Goal: Use online tool/utility: Utilize a website feature to perform a specific function

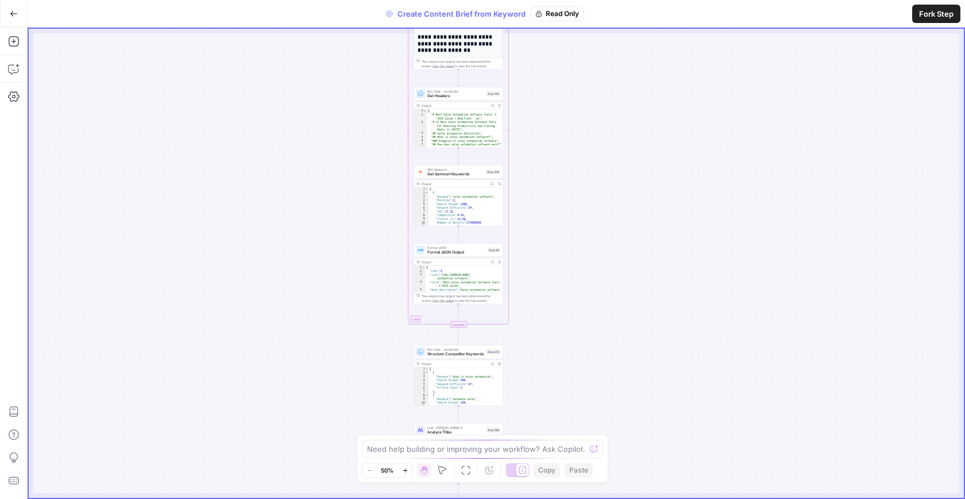
drag, startPoint x: 575, startPoint y: 159, endPoint x: 539, endPoint y: 365, distance: 208.8
click at [539, 364] on div "Workflow Set Inputs Inputs Google Search Perform Google Search Step 51 Output E…" at bounding box center [496, 263] width 935 height 469
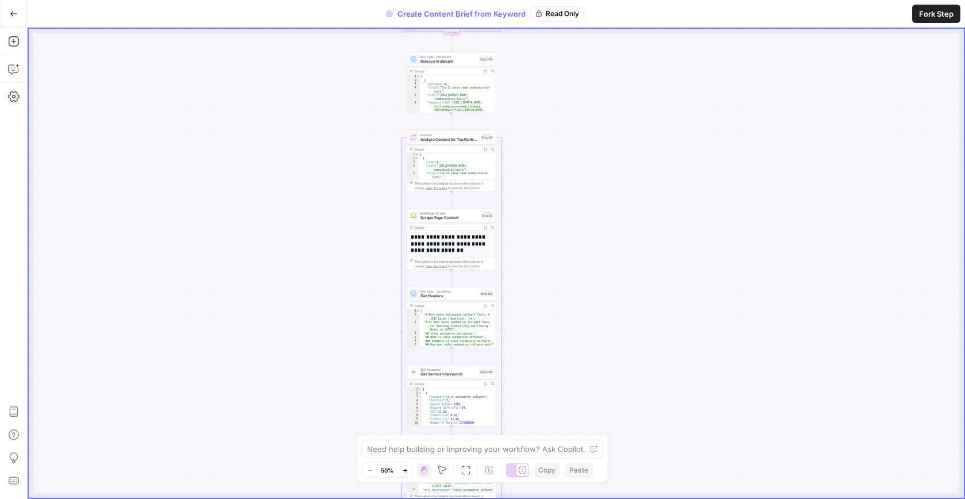
drag, startPoint x: 537, startPoint y: 102, endPoint x: 520, endPoint y: 350, distance: 248.8
click at [520, 350] on div "Workflow Set Inputs Inputs Google Search Perform Google Search Step 51 Output E…" at bounding box center [496, 263] width 935 height 469
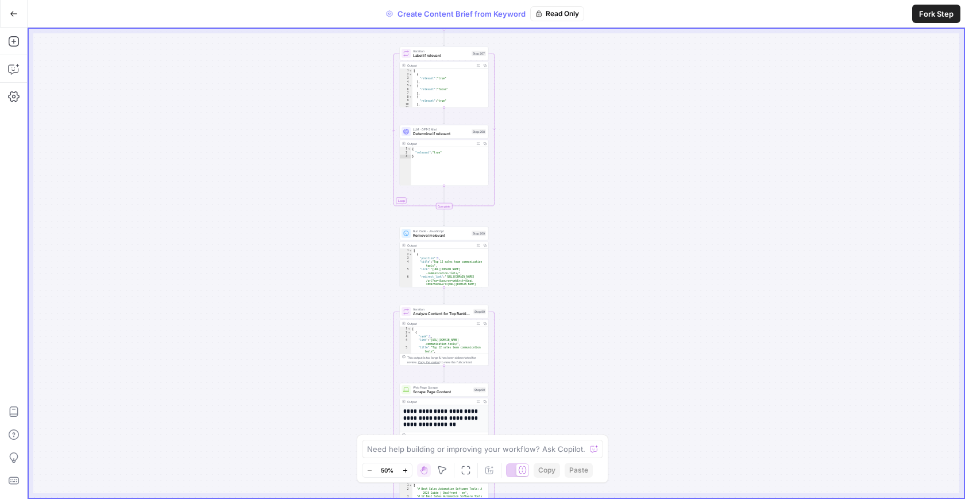
drag, startPoint x: 529, startPoint y: 145, endPoint x: 527, endPoint y: 380, distance: 234.4
click at [527, 380] on div "Workflow Set Inputs Inputs Google Search Perform Google Search Step 51 Output E…" at bounding box center [496, 263] width 935 height 469
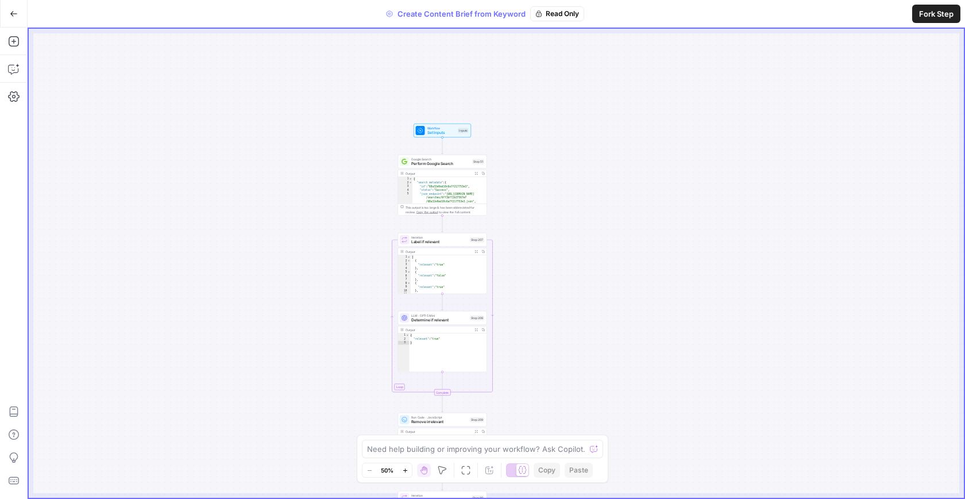
drag, startPoint x: 519, startPoint y: 174, endPoint x: 519, endPoint y: 196, distance: 21.8
click at [519, 196] on div "Workflow Set Inputs Inputs Google Search Perform Google Search Step 51 Output E…" at bounding box center [496, 263] width 935 height 469
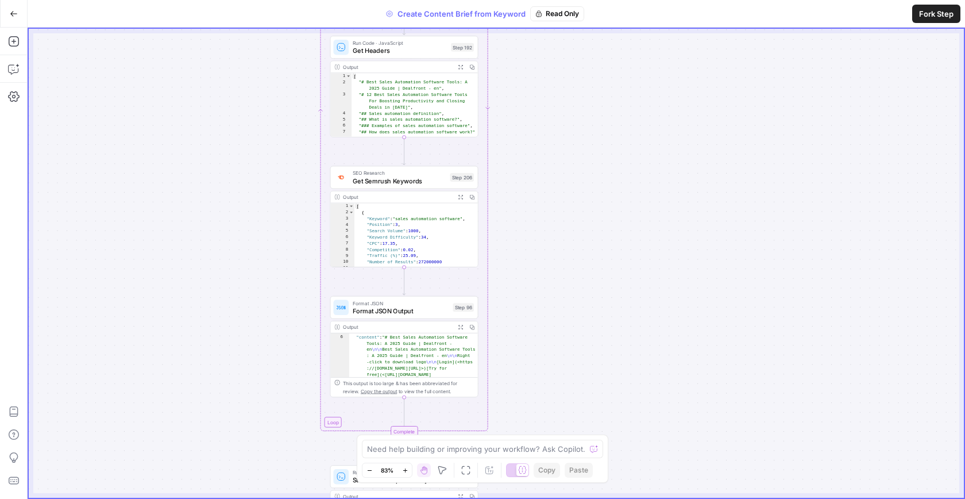
scroll to position [81, 0]
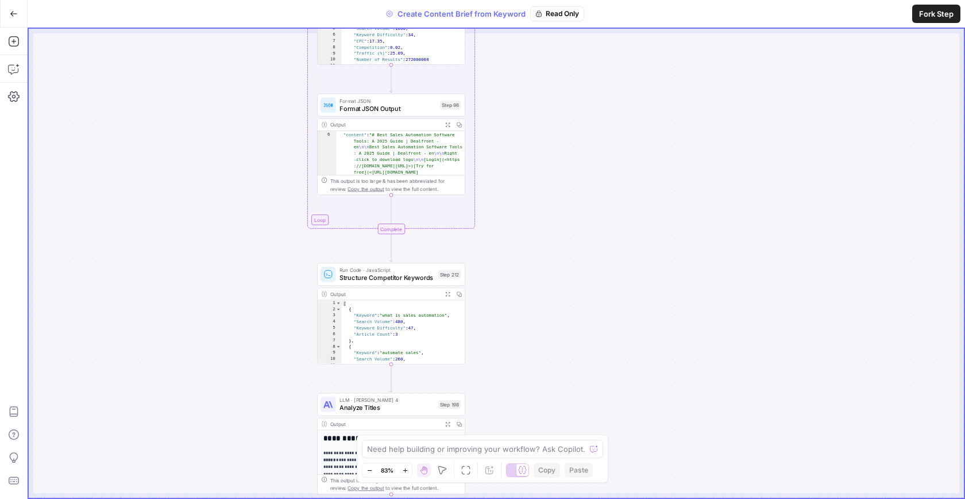
drag, startPoint x: 340, startPoint y: 361, endPoint x: 350, endPoint y: 219, distance: 141.7
click at [350, 219] on div "Workflow Set Inputs Inputs Google Search Perform Google Search Step 51 Output E…" at bounding box center [496, 263] width 935 height 469
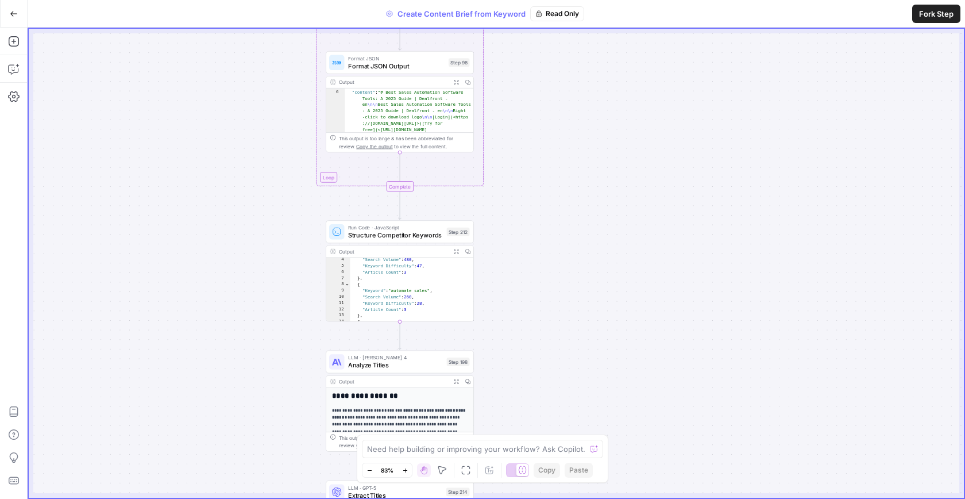
scroll to position [33, 0]
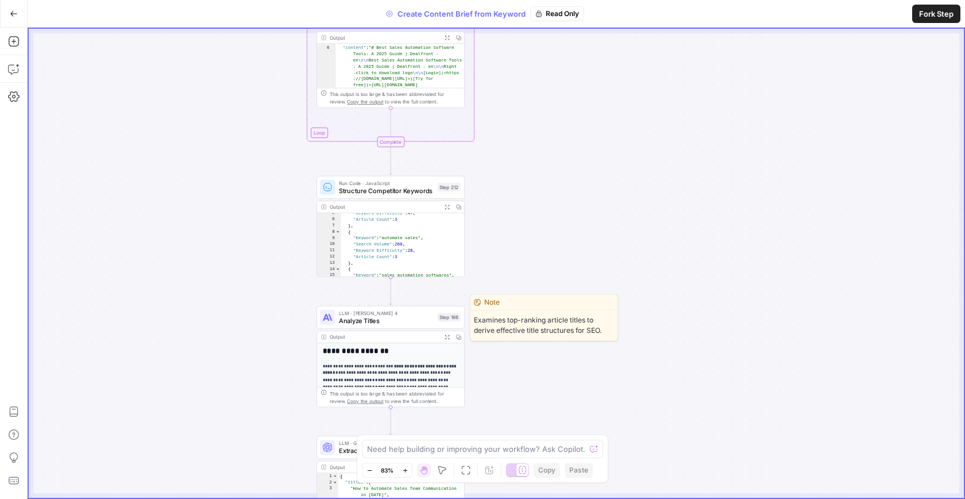
click at [392, 316] on span "Analyze Titles" at bounding box center [386, 321] width 95 height 10
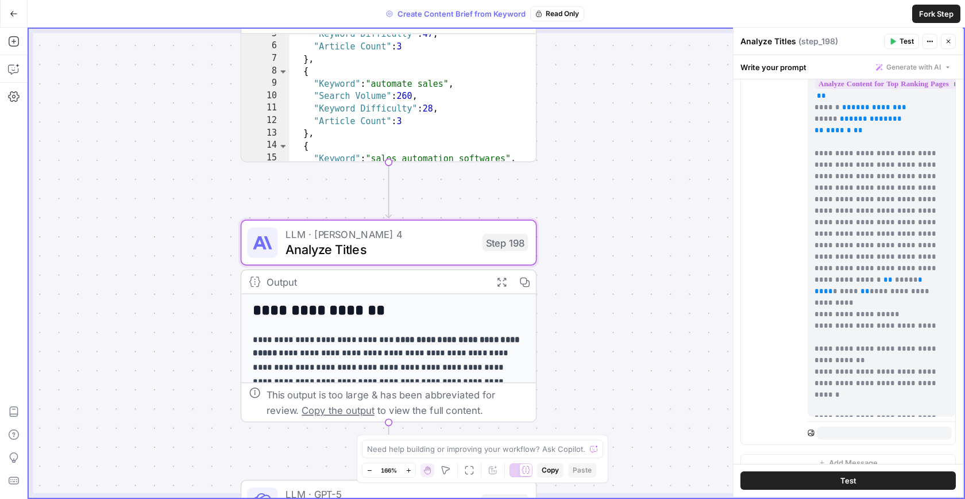
scroll to position [319, 0]
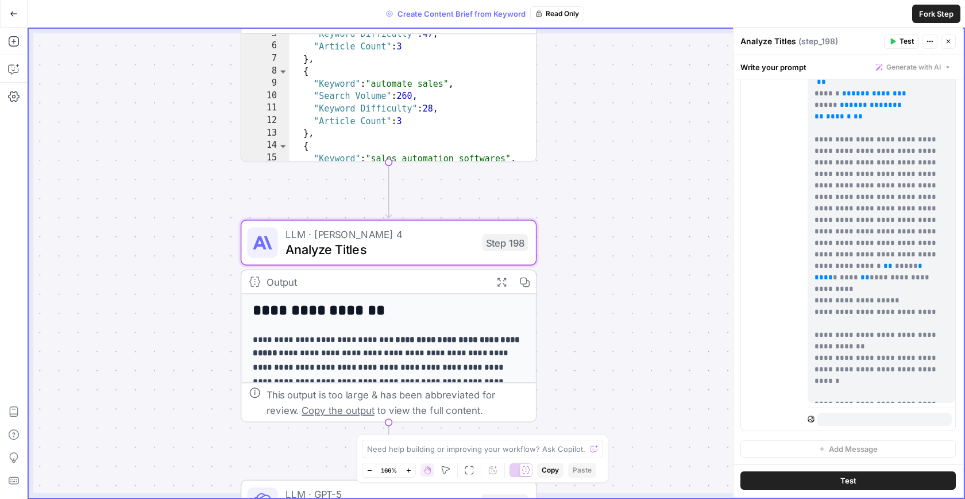
click at [416, 395] on div "This output is too large & has been abbreviated for review. Copy the output to …" at bounding box center [398, 402] width 262 height 30
click at [309, 410] on span "Copy the output" at bounding box center [338, 409] width 72 height 11
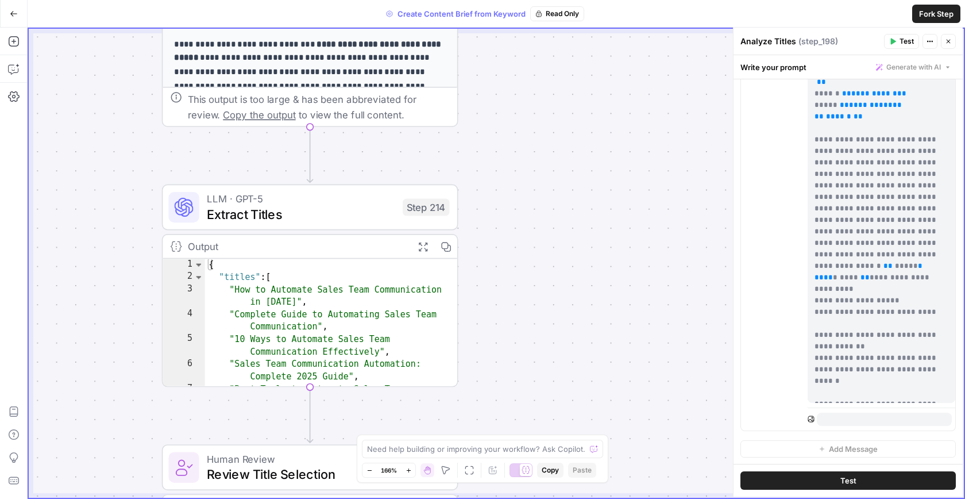
drag, startPoint x: 598, startPoint y: 316, endPoint x: 519, endPoint y: 21, distance: 305.8
click at [519, 21] on div "Go Back Create Content Brief from Keyword Read Only Fork Step Add Steps Copilot…" at bounding box center [482, 249] width 965 height 499
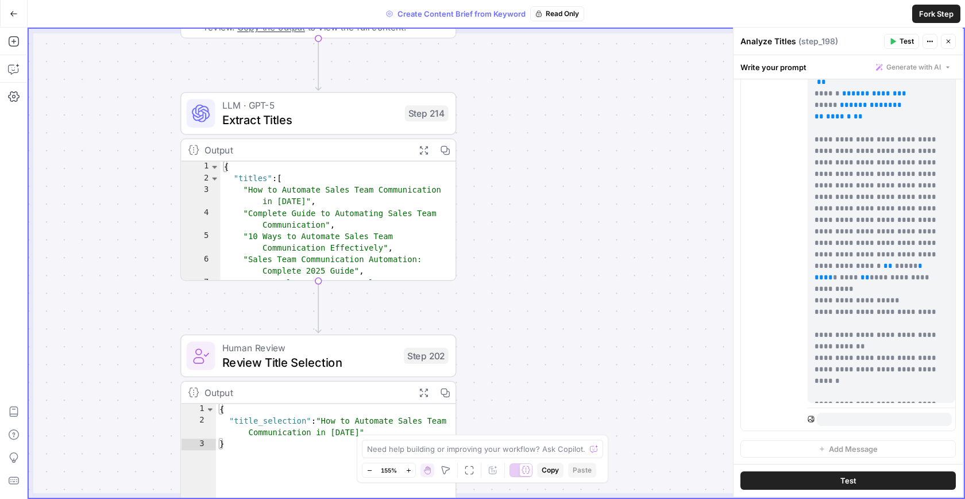
drag, startPoint x: 459, startPoint y: 347, endPoint x: 458, endPoint y: 219, distance: 127.6
click at [458, 219] on div "Workflow Set Inputs Inputs Google Search Perform Google Search Step 51 Output E…" at bounding box center [496, 263] width 935 height 469
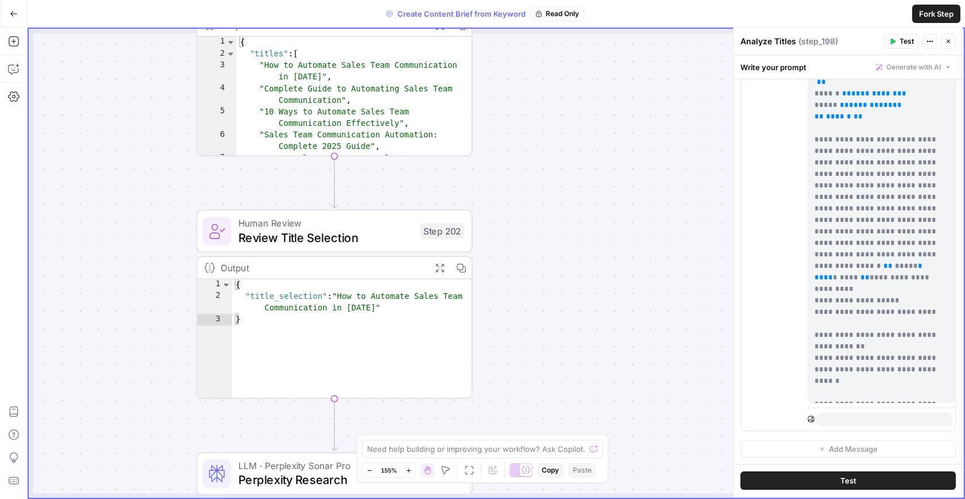
drag, startPoint x: 495, startPoint y: 282, endPoint x: 511, endPoint y: 178, distance: 105.3
click at [511, 178] on div "Workflow Set Inputs Inputs Google Search Perform Google Search Step 51 Output E…" at bounding box center [496, 263] width 935 height 469
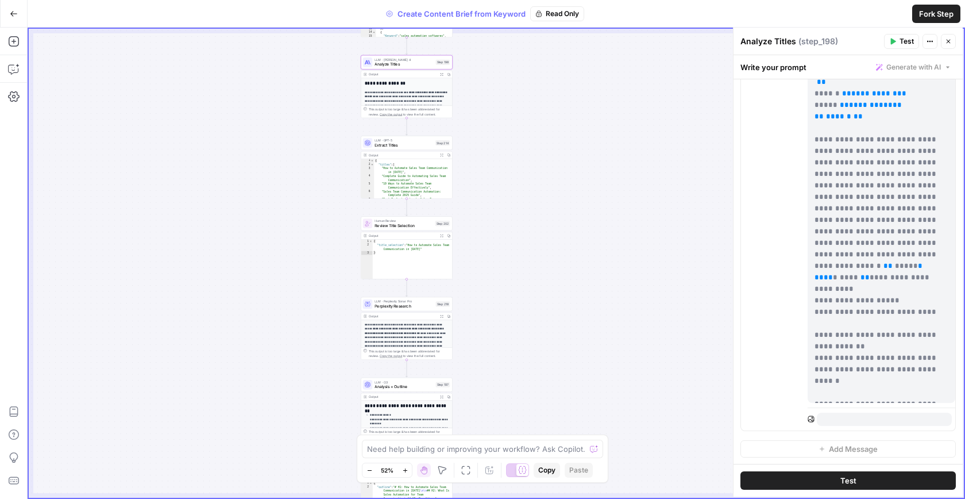
drag, startPoint x: 479, startPoint y: 318, endPoint x: 423, endPoint y: 231, distance: 103.6
click at [423, 231] on div "Workflow Set Inputs Inputs Google Search Perform Google Search Step 51 Output E…" at bounding box center [496, 263] width 935 height 469
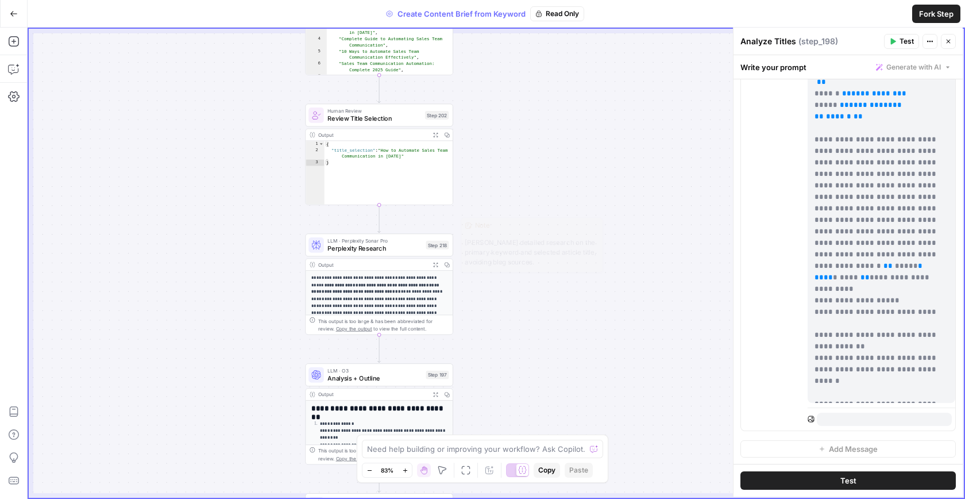
drag, startPoint x: 406, startPoint y: 332, endPoint x: 366, endPoint y: 203, distance: 135.4
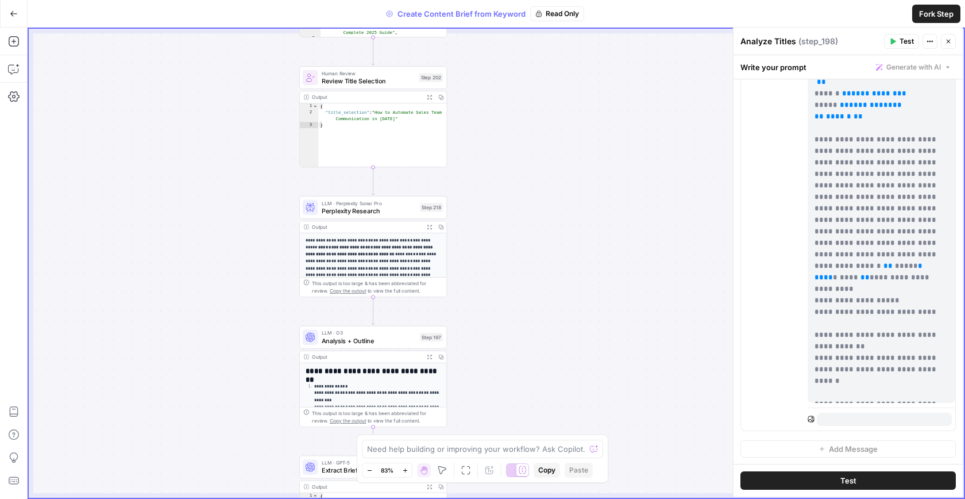
type textarea "*"
drag, startPoint x: 342, startPoint y: 140, endPoint x: 326, endPoint y: 186, distance: 48.7
click at [326, 186] on div "Workflow Set Inputs Inputs Google Search Perform Google Search Step 51 Output E…" at bounding box center [496, 263] width 935 height 469
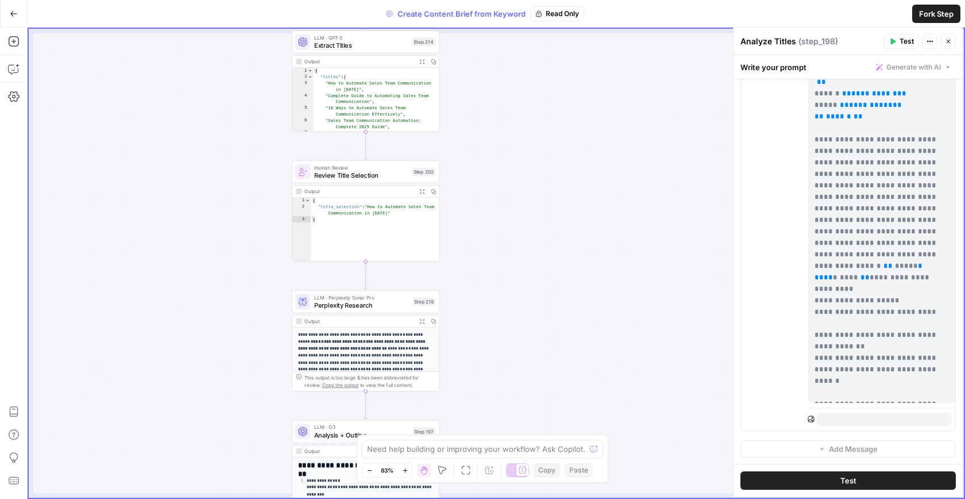
drag, startPoint x: 287, startPoint y: 181, endPoint x: 280, endPoint y: 275, distance: 94.5
click at [280, 275] on div "Workflow Set Inputs Inputs Google Search Perform Google Search Step 51 Output E…" at bounding box center [496, 263] width 935 height 469
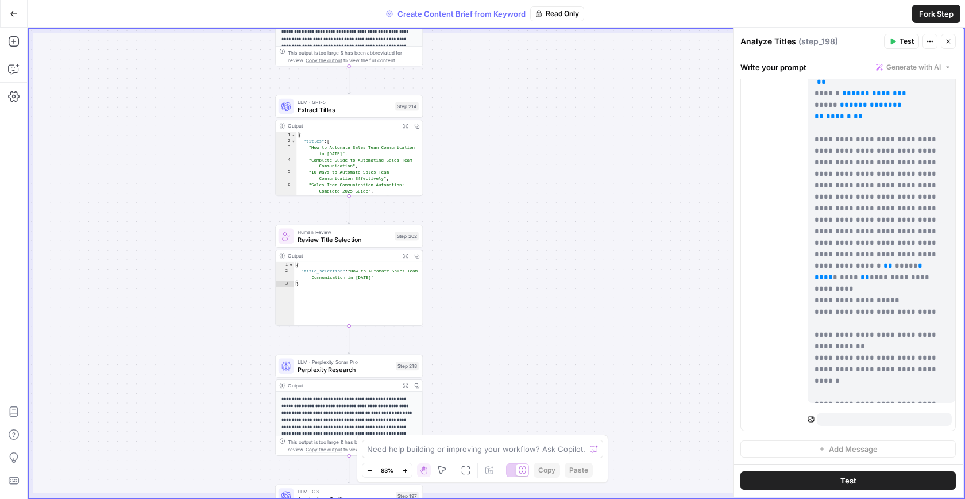
drag, startPoint x: 294, startPoint y: 142, endPoint x: 277, endPoint y: 206, distance: 66.5
click at [277, 206] on div "Workflow Set Inputs Inputs Google Search Perform Google Search Step 51 Output E…" at bounding box center [496, 263] width 935 height 469
drag, startPoint x: 281, startPoint y: 145, endPoint x: 280, endPoint y: 238, distance: 93.7
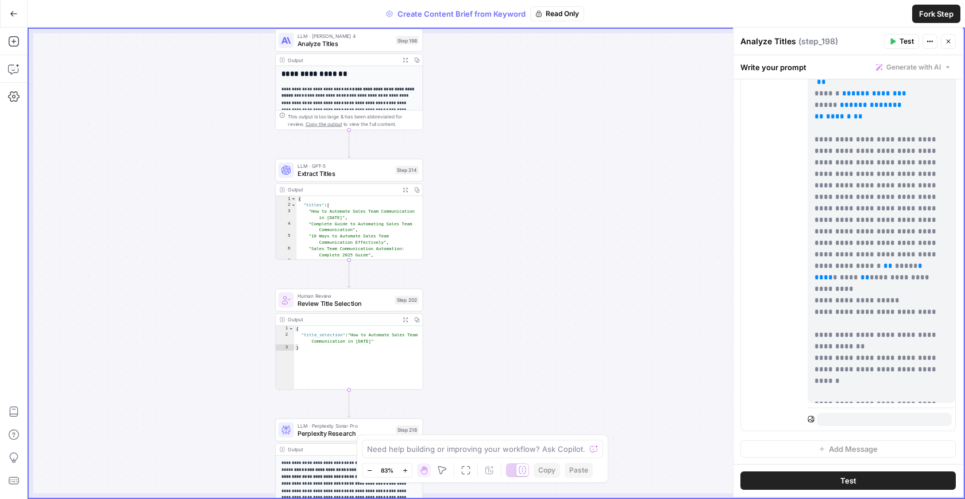
drag, startPoint x: 262, startPoint y: 154, endPoint x: 258, endPoint y: 232, distance: 77.7
click at [258, 232] on div "Workflow Set Inputs Inputs Google Search Perform Google Search Step 51 Output E…" at bounding box center [496, 263] width 935 height 469
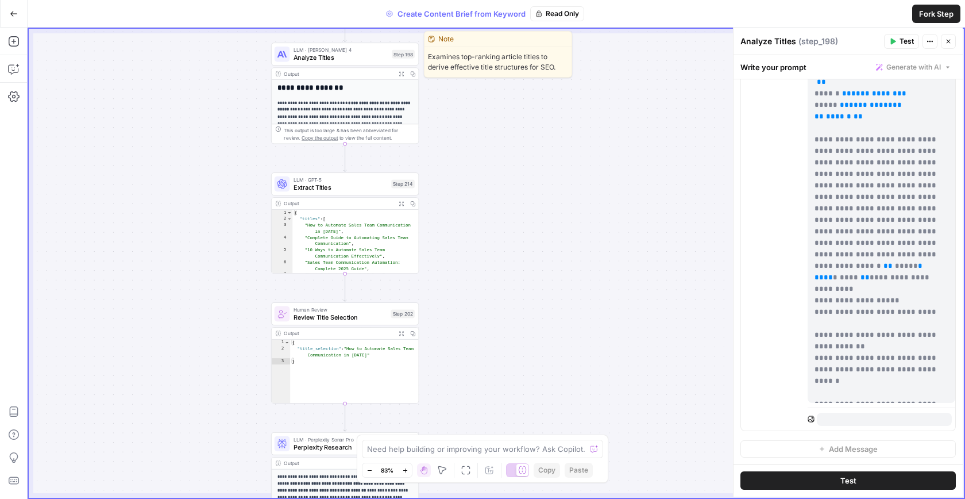
click at [345, 55] on span "Analyze Titles" at bounding box center [341, 58] width 94 height 10
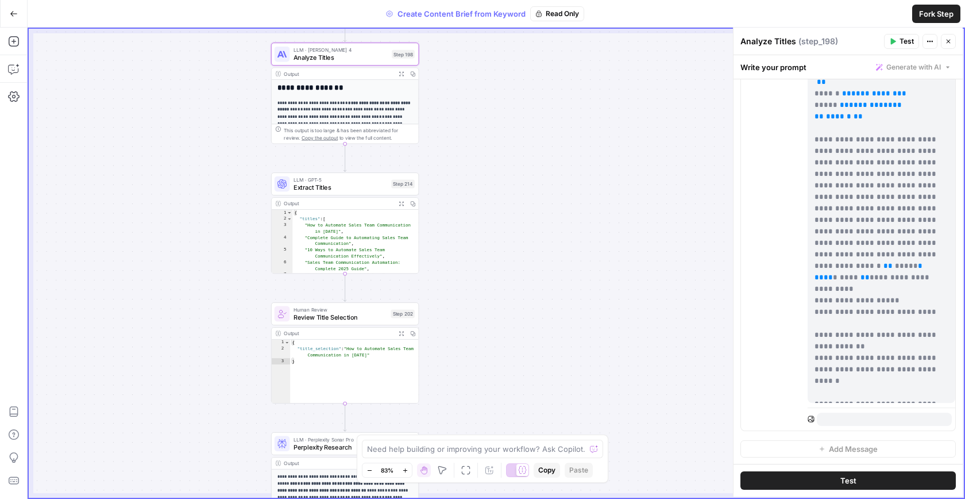
click at [364, 91] on h2 "**********" at bounding box center [346, 88] width 136 height 9
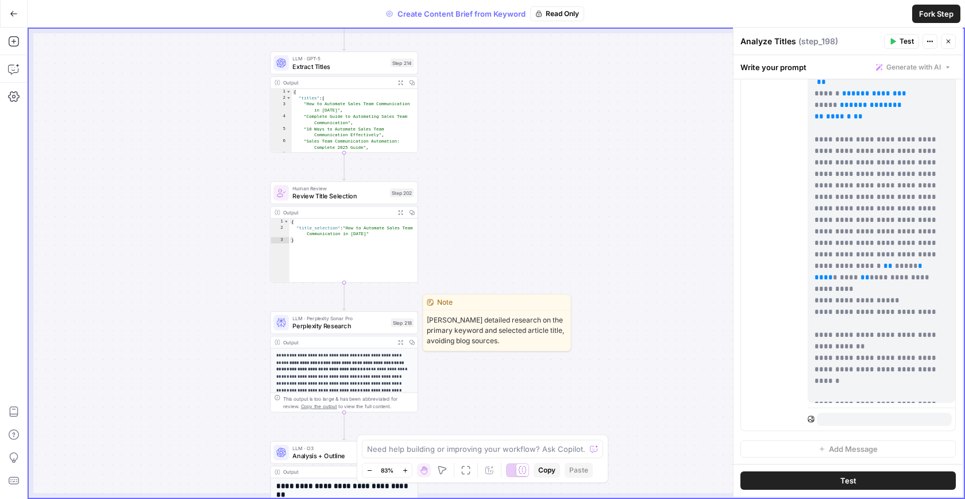
click at [337, 327] on span "Perplexity Research" at bounding box center [339, 326] width 94 height 10
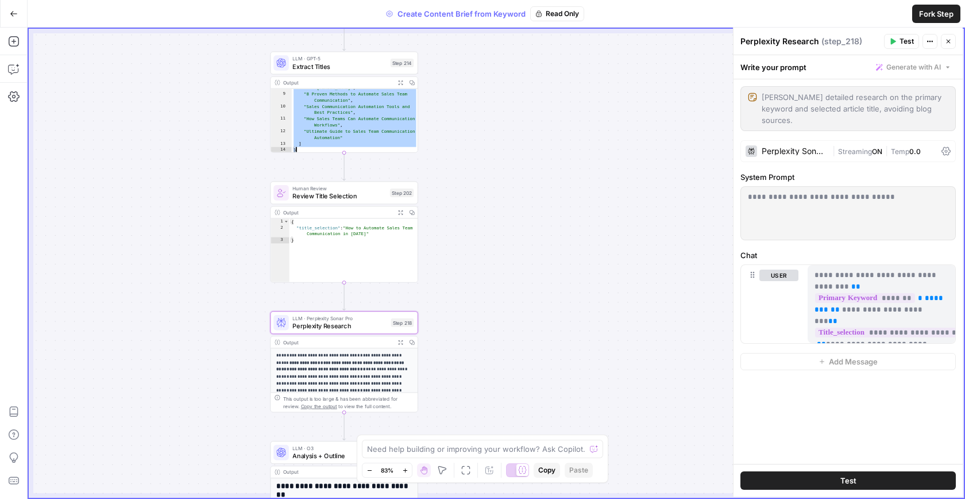
drag, startPoint x: 395, startPoint y: 136, endPoint x: 426, endPoint y: 186, distance: 58.3
click at [426, 186] on div "Workflow Set Inputs Inputs Google Search Perform Google Search Step 51 Output E…" at bounding box center [496, 263] width 935 height 469
click at [476, 139] on div "Workflow Set Inputs Inputs Google Search Perform Google Search Step 51 Output E…" at bounding box center [496, 263] width 935 height 469
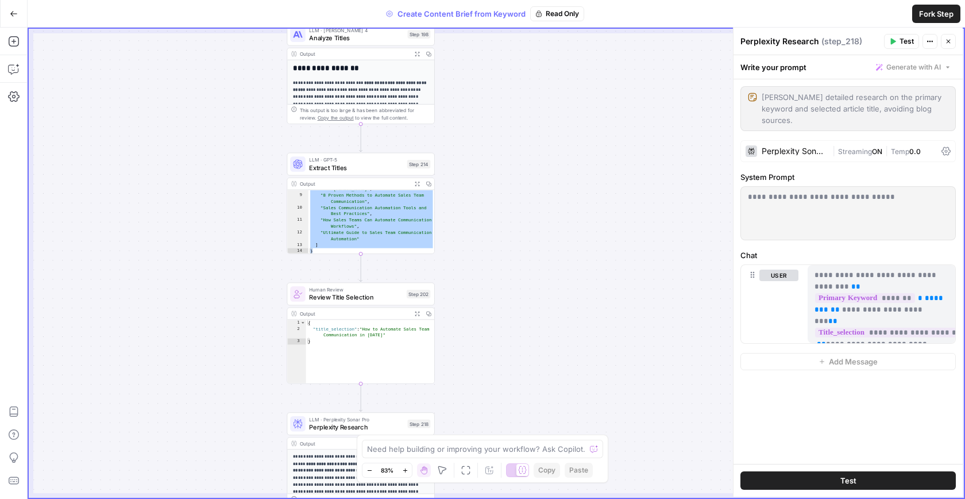
drag, startPoint x: 476, startPoint y: 138, endPoint x: 490, endPoint y: 248, distance: 111.2
click at [491, 248] on div "Workflow Set Inputs Inputs Google Search Perform Google Search Step 51 Output E…" at bounding box center [496, 263] width 935 height 469
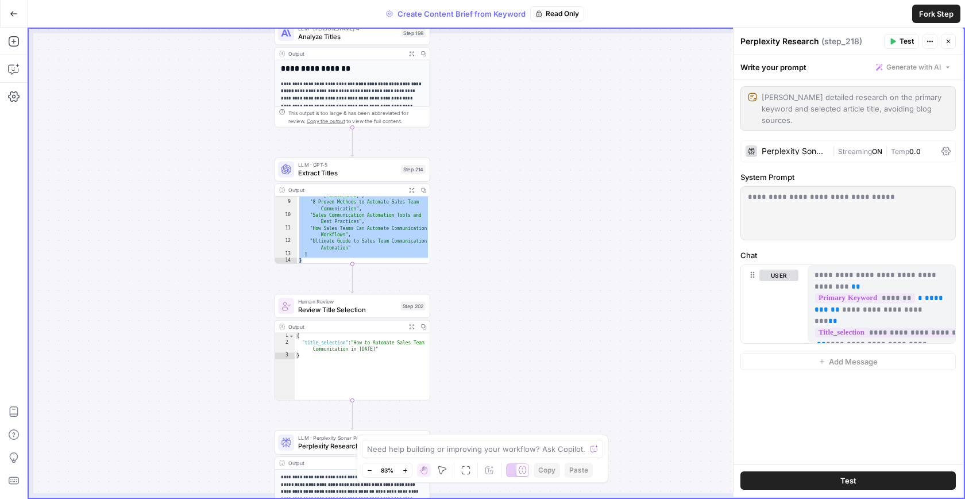
click at [490, 248] on div "Workflow Set Inputs Inputs Google Search Perform Google Search Step 51 Output E…" at bounding box center [496, 263] width 935 height 469
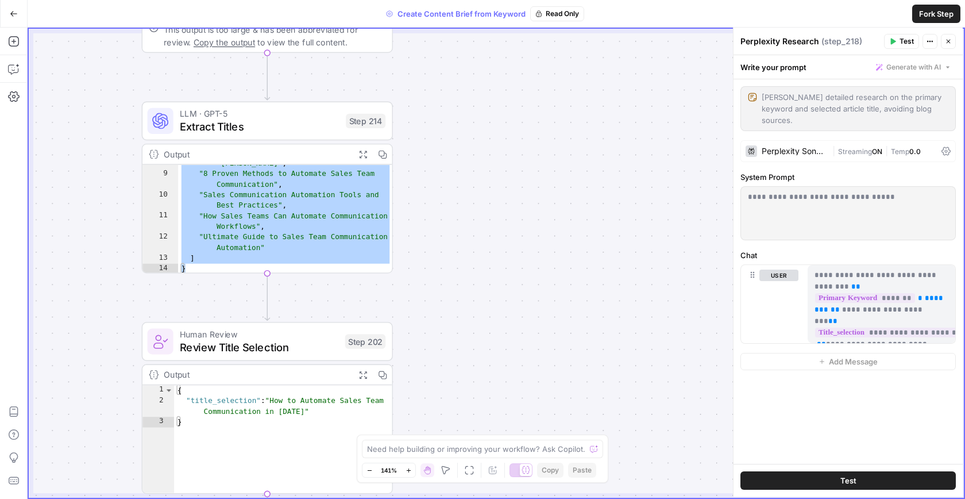
click at [300, 210] on div ""Automate Sales Team Communication: Step-by -[PERSON_NAME]" , "8 Proven Methods…" at bounding box center [285, 218] width 215 height 141
type textarea "**********"
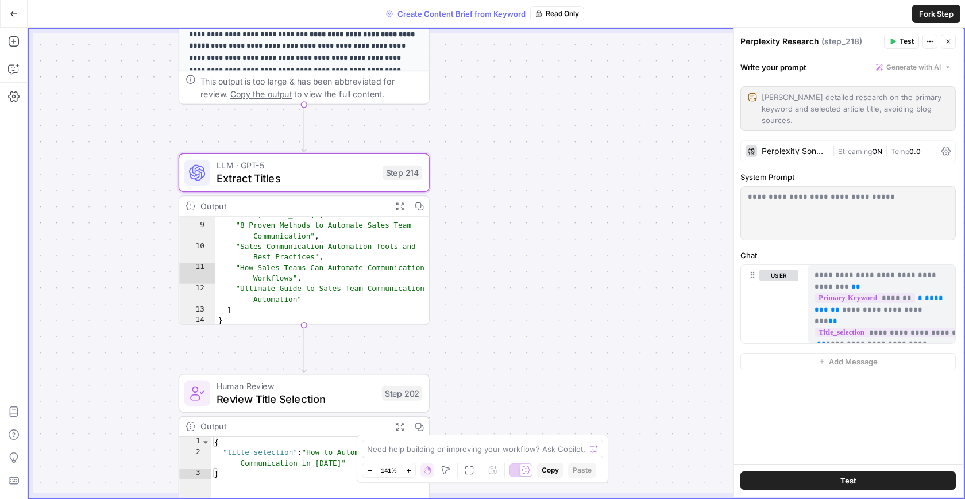
drag, startPoint x: 513, startPoint y: 152, endPoint x: 561, endPoint y: 237, distance: 97.8
click at [561, 234] on div "Workflow Set Inputs Inputs Google Search Perform Google Search Step 51 Output E…" at bounding box center [496, 263] width 935 height 469
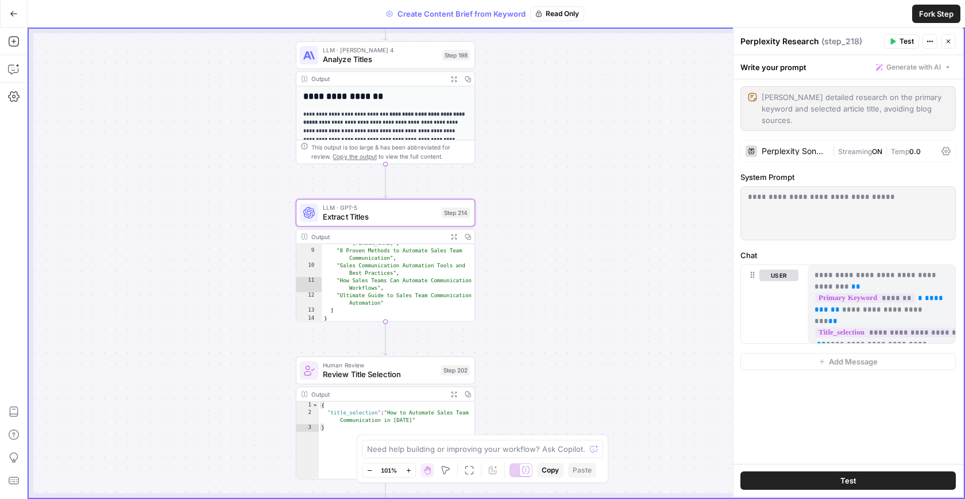
click at [395, 120] on p "**********" at bounding box center [385, 139] width 165 height 59
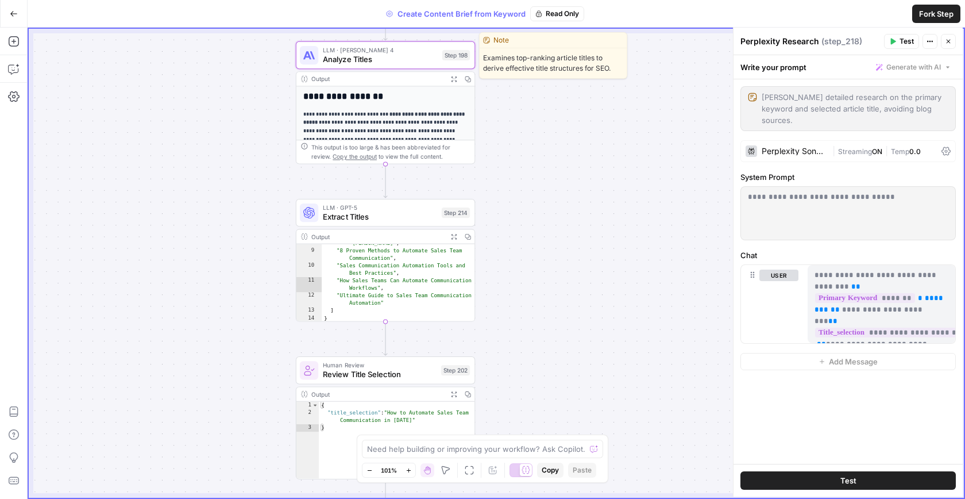
click at [381, 47] on span "LLM · [PERSON_NAME] 4" at bounding box center [380, 49] width 115 height 9
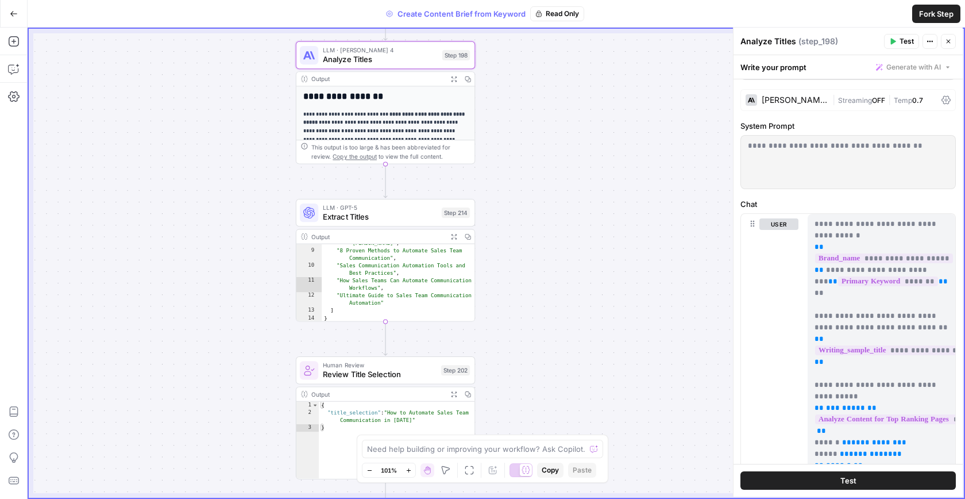
scroll to position [0, 0]
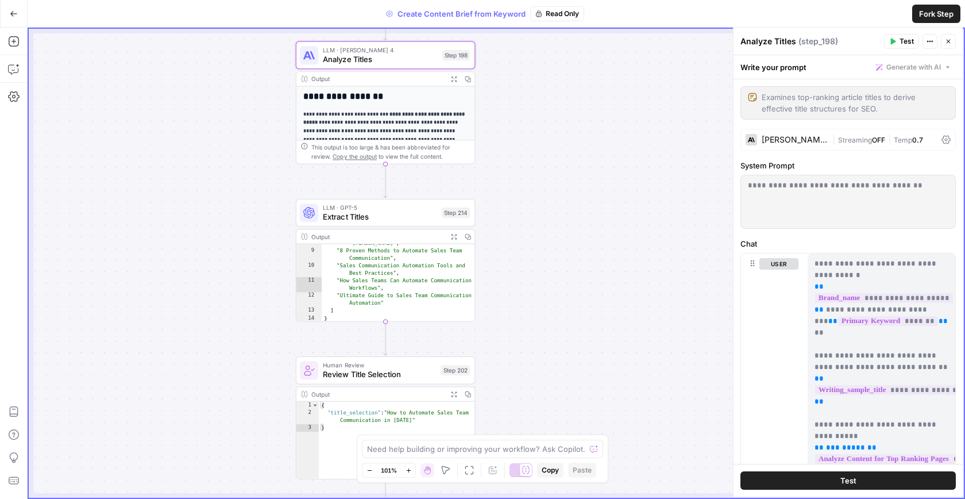
click at [837, 179] on div "**********" at bounding box center [848, 201] width 214 height 53
click at [815, 197] on div "**********" at bounding box center [848, 201] width 214 height 53
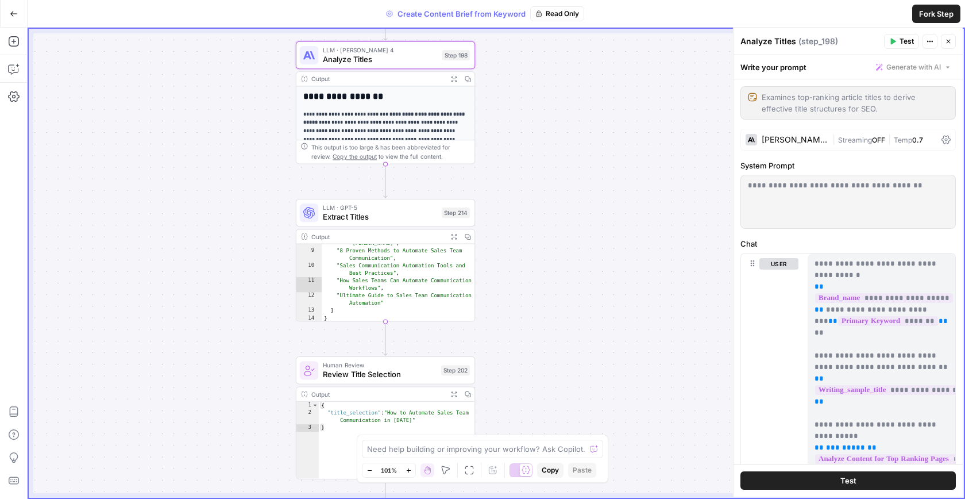
click at [815, 197] on div "**********" at bounding box center [848, 201] width 214 height 53
copy div "**********"
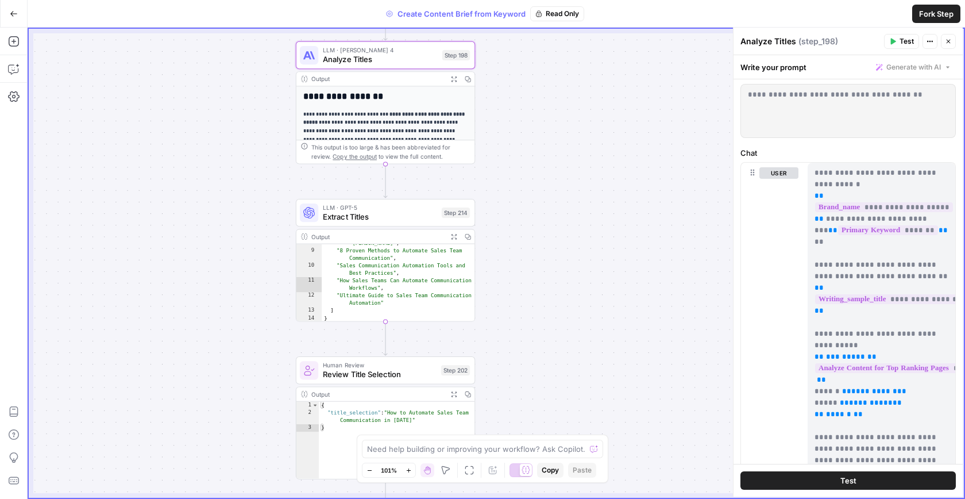
scroll to position [92, 0]
click at [905, 267] on p "**********" at bounding box center [882, 430] width 134 height 529
click at [885, 259] on p "**********" at bounding box center [882, 430] width 134 height 529
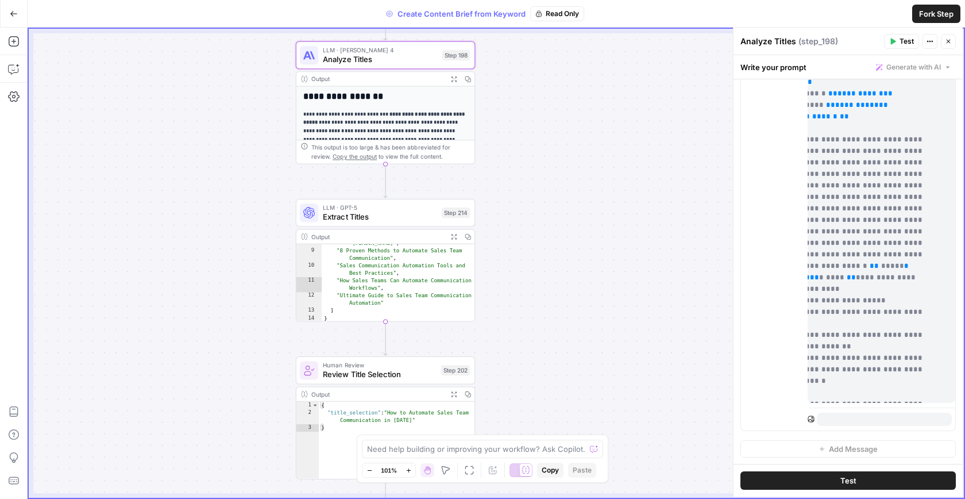
scroll to position [70, 0]
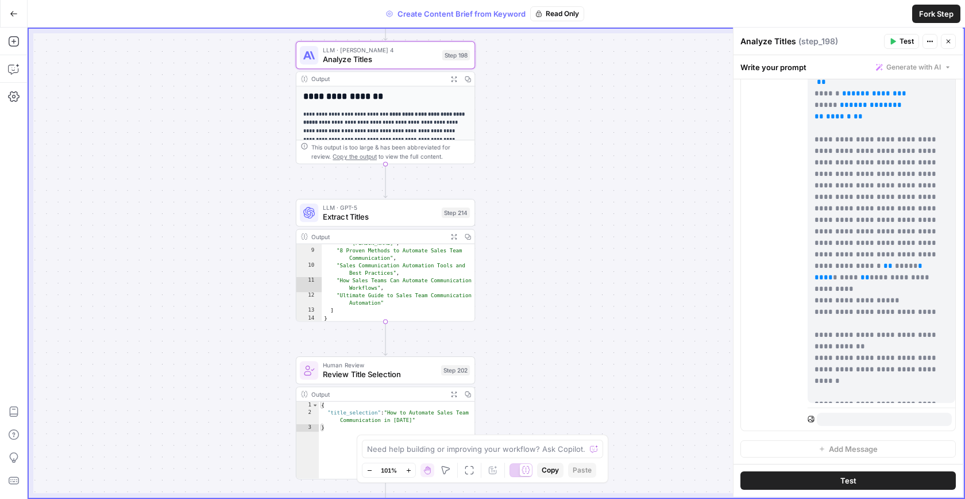
drag, startPoint x: 814, startPoint y: 168, endPoint x: 850, endPoint y: 389, distance: 223.5
click at [850, 389] on p "**********" at bounding box center [882, 134] width 134 height 529
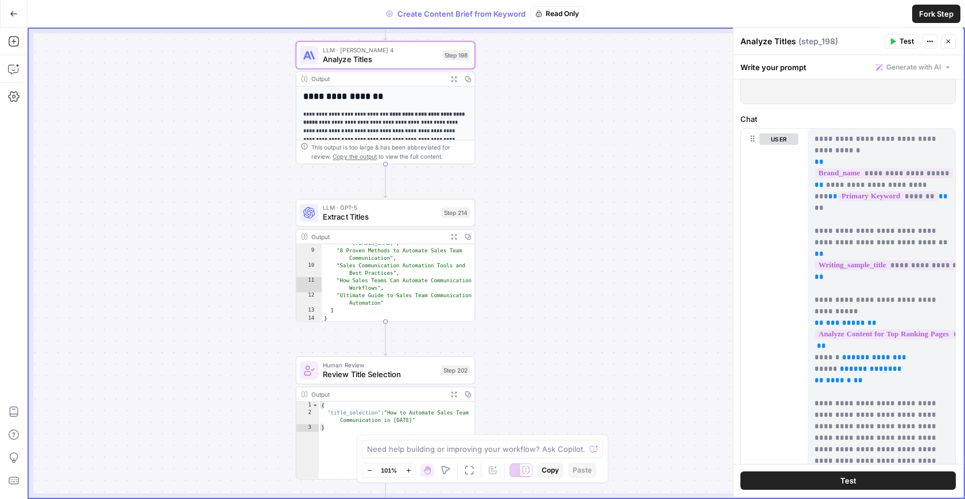
scroll to position [0, 0]
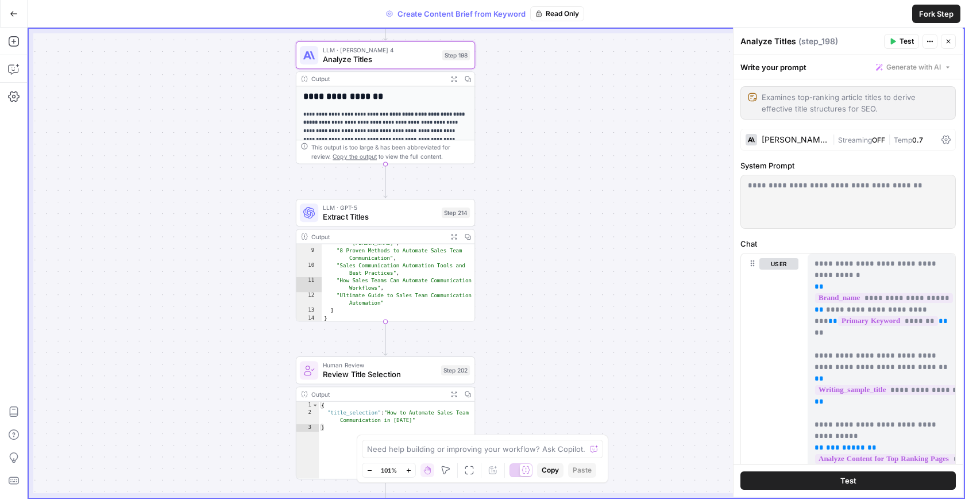
copy p "**********"
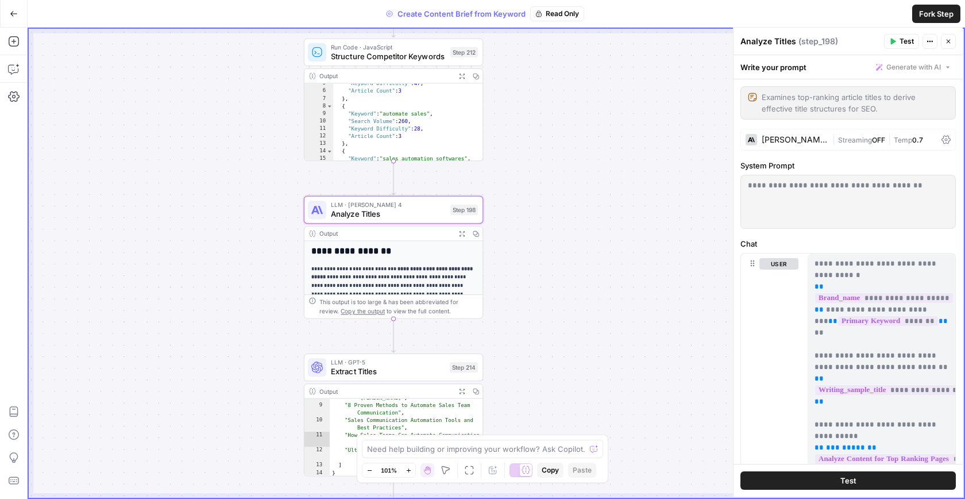
drag, startPoint x: 504, startPoint y: 128, endPoint x: 511, endPoint y: 288, distance: 160.5
click at [511, 288] on div "Workflow Set Inputs Inputs Google Search Perform Google Search Step 51 Output E…" at bounding box center [496, 263] width 935 height 469
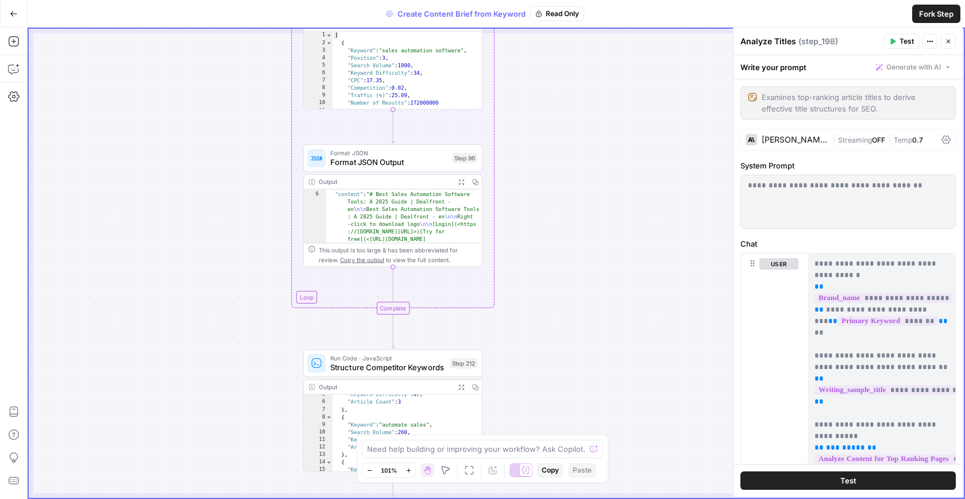
drag, startPoint x: 519, startPoint y: 376, endPoint x: 519, endPoint y: 425, distance: 48.8
click at [519, 425] on div "Workflow Set Inputs Inputs Google Search Perform Google Search Step 51 Output E…" at bounding box center [496, 263] width 935 height 469
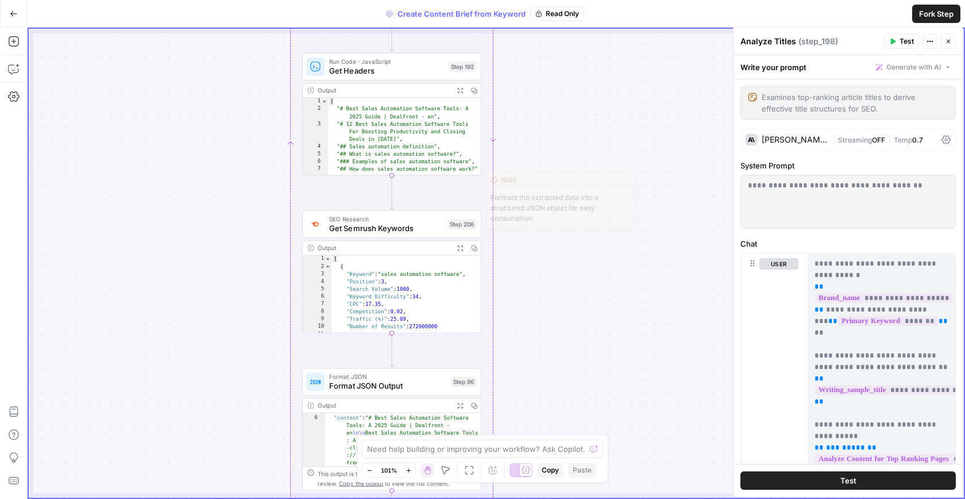
drag, startPoint x: 477, startPoint y: 155, endPoint x: 476, endPoint y: 376, distance: 220.6
click at [476, 376] on div "Format JSON Format JSON Output Step 96" at bounding box center [391, 382] width 179 height 28
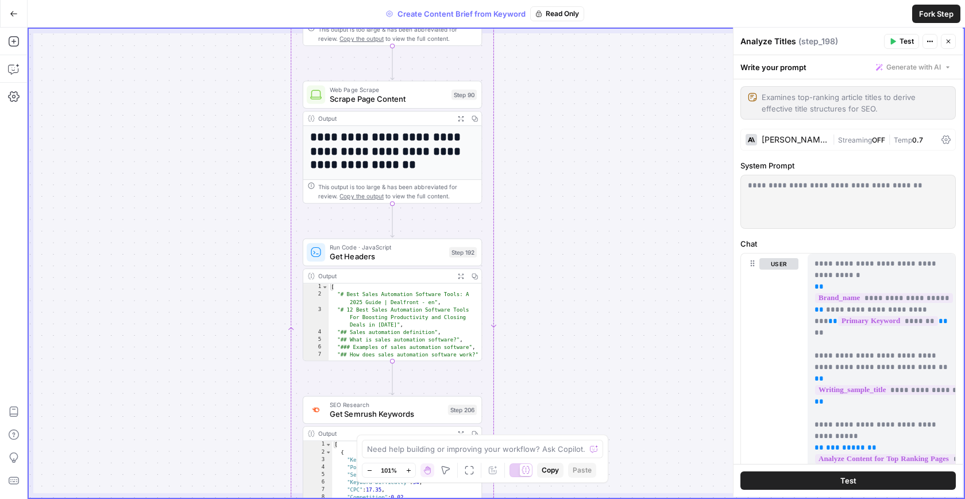
drag, startPoint x: 518, startPoint y: 215, endPoint x: 519, endPoint y: 468, distance: 252.8
click at [519, 468] on body "MyHealthTeam New Home Browse Your Data Usage Settings Recent Grids pSEO pSEO (C…" at bounding box center [482, 249] width 965 height 499
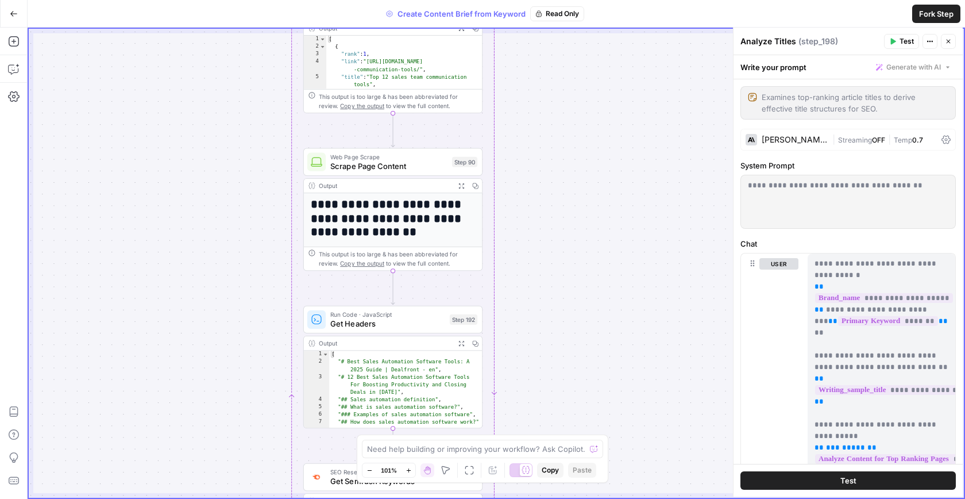
drag, startPoint x: 512, startPoint y: 350, endPoint x: 512, endPoint y: 406, distance: 55.7
click at [512, 406] on div "Workflow Set Inputs Inputs Google Search Perform Google Search Step 51 Output E…" at bounding box center [496, 263] width 935 height 469
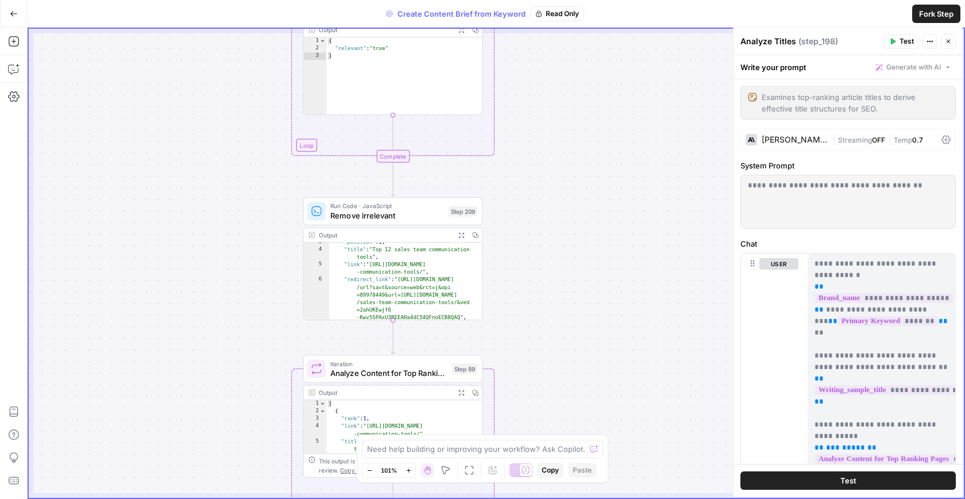
drag, startPoint x: 506, startPoint y: 213, endPoint x: 506, endPoint y: 267, distance: 54.6
click at [506, 268] on div "Workflow Set Inputs Inputs Google Search Perform Google Search Step 51 Output E…" at bounding box center [496, 263] width 935 height 469
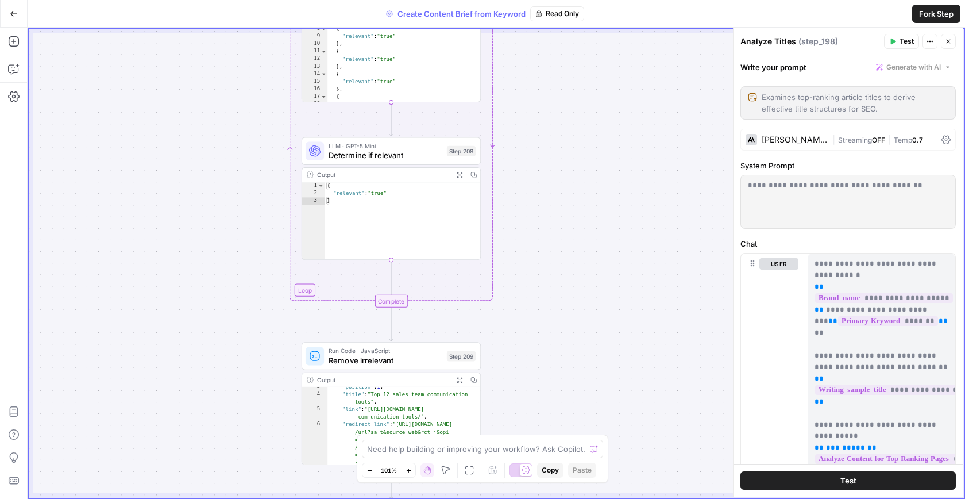
drag, startPoint x: 508, startPoint y: 99, endPoint x: 496, endPoint y: 375, distance: 275.5
click at [496, 375] on div "Workflow Set Inputs Inputs Google Search Perform Google Search Step 51 Output E…" at bounding box center [496, 263] width 935 height 469
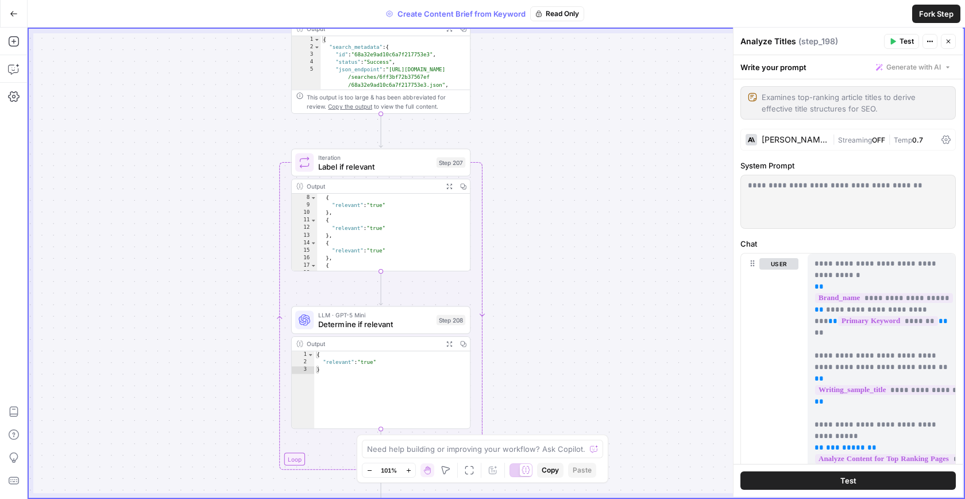
click at [872, 385] on span "**********" at bounding box center [917, 390] width 205 height 10
click at [873, 385] on span "**********" at bounding box center [917, 390] width 205 height 10
click at [853, 385] on span "**********" at bounding box center [917, 390] width 205 height 10
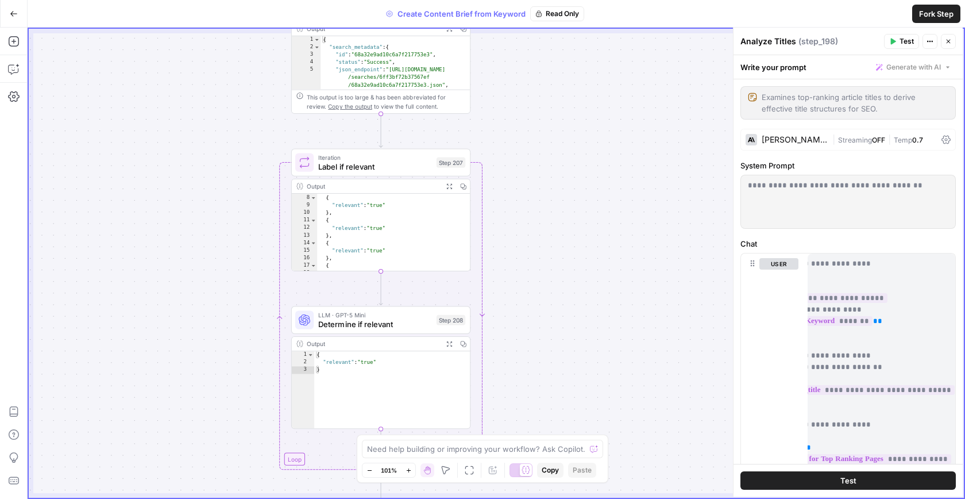
scroll to position [0, 36]
click at [911, 385] on span "**********" at bounding box center [882, 390] width 205 height 10
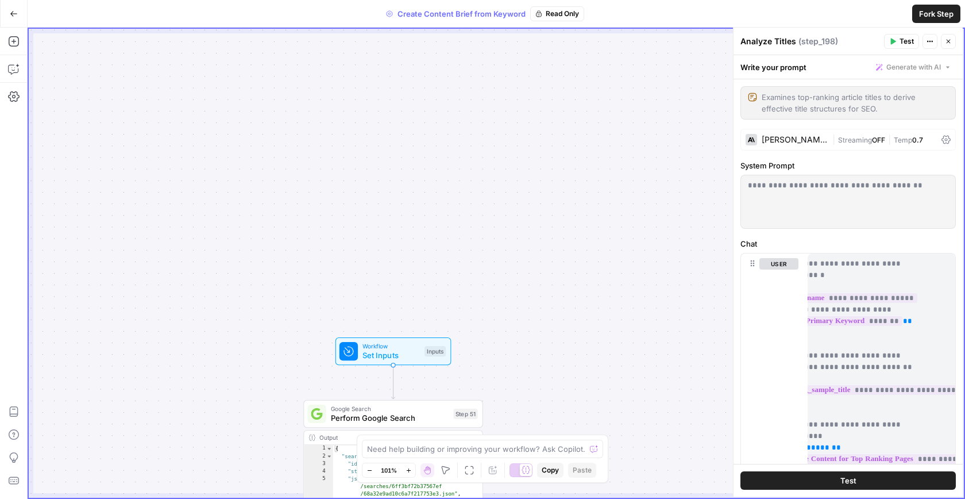
click at [403, 345] on span "Workflow" at bounding box center [391, 345] width 57 height 9
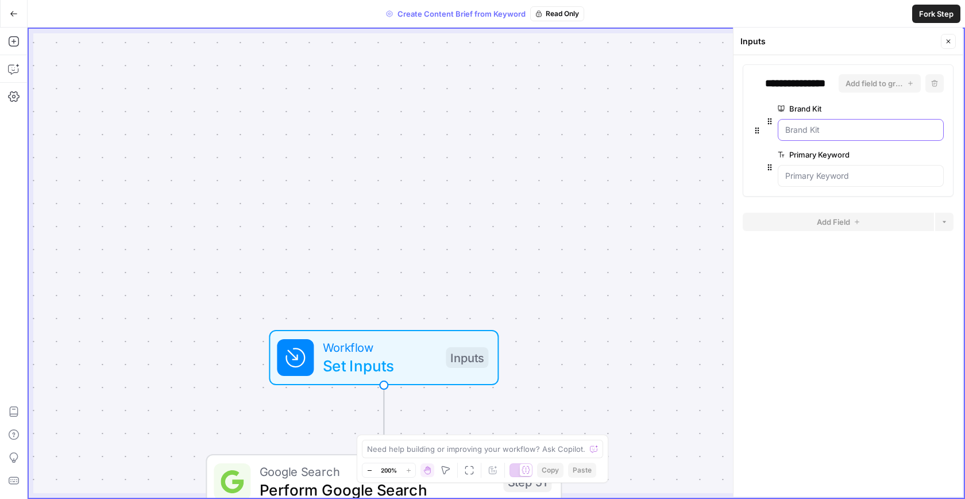
click at [806, 130] on Kit "Brand Kit" at bounding box center [860, 129] width 151 height 11
click at [802, 106] on label "Brand Kit" at bounding box center [828, 108] width 101 height 11
click at [802, 124] on Kit "Brand Kit" at bounding box center [860, 129] width 151 height 11
click at [802, 106] on label "Brand Kit" at bounding box center [828, 108] width 101 height 11
click at [802, 124] on Kit "Brand Kit" at bounding box center [860, 129] width 151 height 11
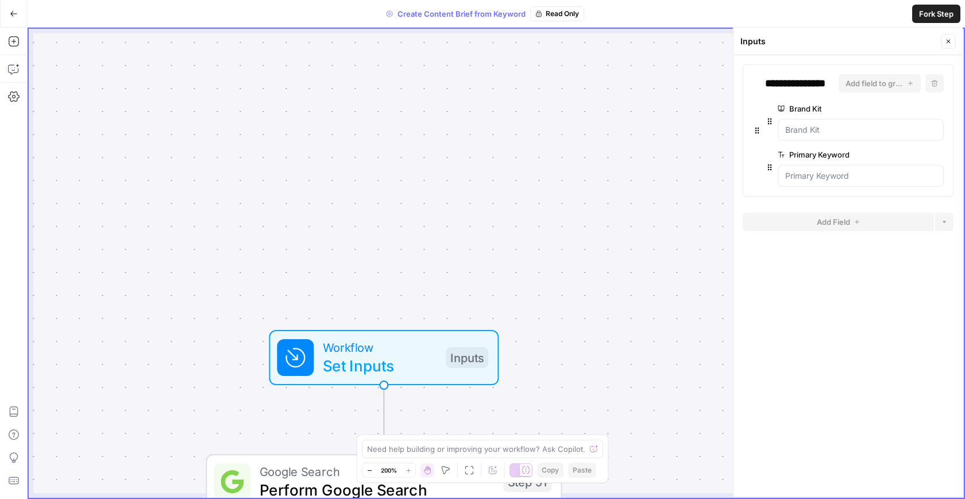
click at [802, 106] on label "Brand Kit" at bounding box center [828, 108] width 101 height 11
click at [802, 124] on Kit "Brand Kit" at bounding box center [860, 129] width 151 height 11
click at [802, 106] on label "Brand Kit" at bounding box center [828, 108] width 101 height 11
click at [802, 124] on Kit "Brand Kit" at bounding box center [860, 129] width 151 height 11
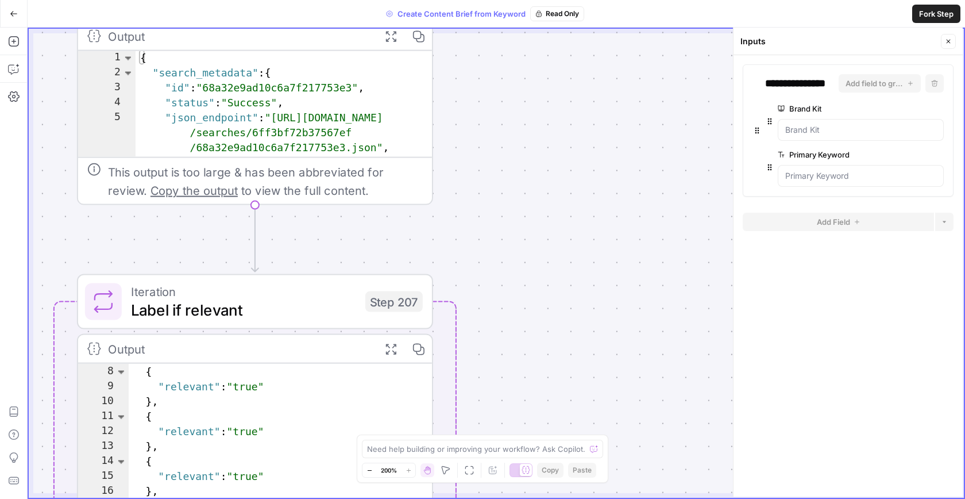
drag, startPoint x: 669, startPoint y: 332, endPoint x: 545, endPoint y: 79, distance: 281.9
click at [545, 79] on div "Workflow Set Inputs Inputs Google Search Perform Google Search Step 51 Output E…" at bounding box center [496, 263] width 935 height 469
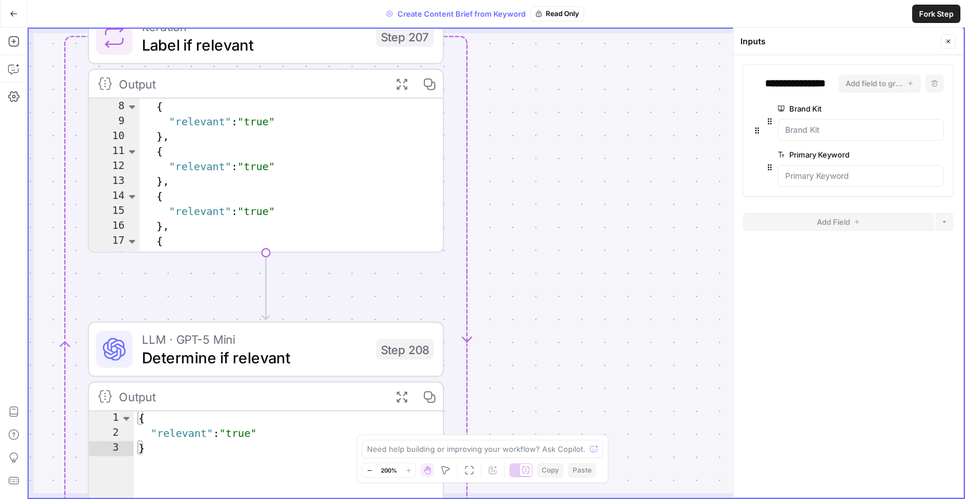
drag, startPoint x: 509, startPoint y: 103, endPoint x: 523, endPoint y: -17, distance: 121.5
click at [523, 0] on html "MyHealthTeam New Home Browse Your Data Usage Settings Recent Grids pSEO pSEO (C…" at bounding box center [482, 249] width 965 height 499
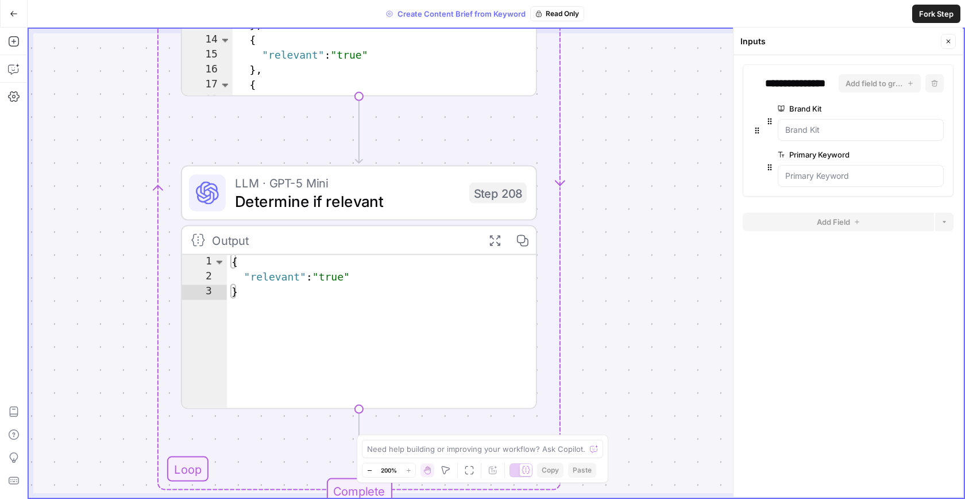
drag, startPoint x: 562, startPoint y: 245, endPoint x: 635, endPoint y: 148, distance: 121.1
click at [635, 148] on div "Workflow Set Inputs Inputs Google Search Perform Google Search Step 51 Output E…" at bounding box center [496, 263] width 935 height 469
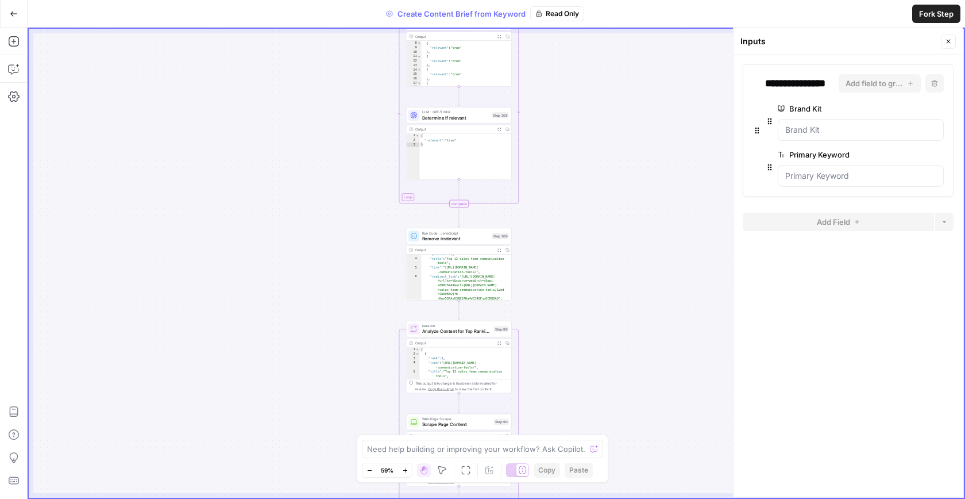
drag, startPoint x: 666, startPoint y: 313, endPoint x: 561, endPoint y: 251, distance: 122.6
click at [561, 251] on div "Workflow Set Inputs Inputs Google Search Perform Google Search Step 51 Output E…" at bounding box center [496, 263] width 935 height 469
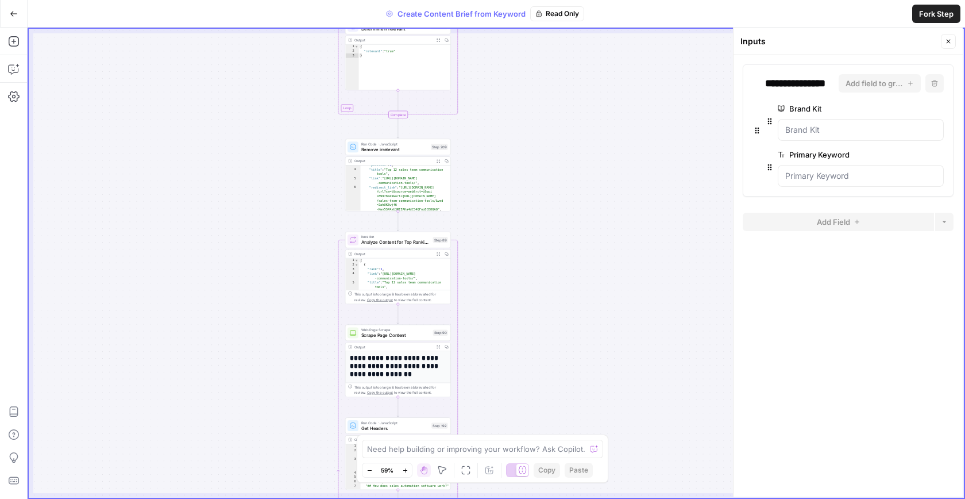
drag, startPoint x: 504, startPoint y: 256, endPoint x: 476, endPoint y: 210, distance: 54.4
click at [476, 210] on div "Workflow Set Inputs Inputs Google Search Perform Google Search Step 51 Output E…" at bounding box center [496, 263] width 935 height 469
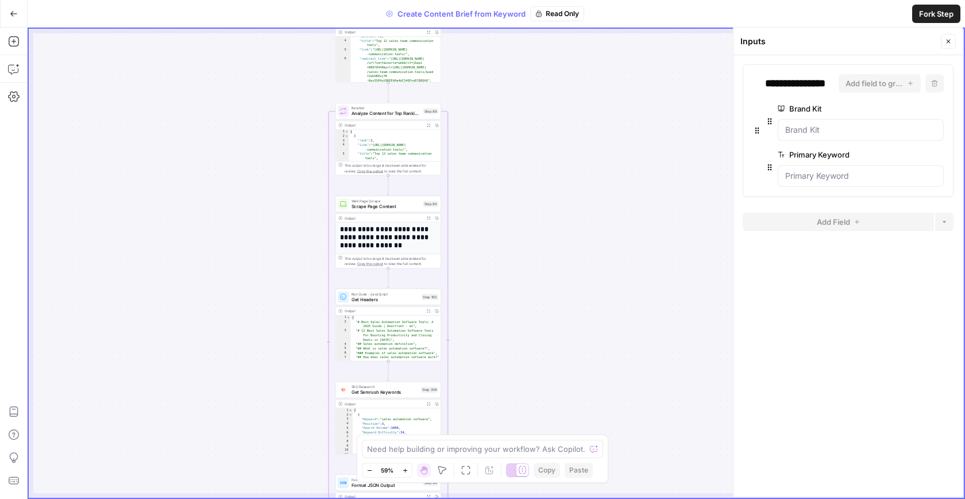
drag, startPoint x: 476, startPoint y: 210, endPoint x: 466, endPoint y: 81, distance: 129.1
click at [466, 81] on div "Workflow Set Inputs Inputs Google Search Perform Google Search Step 51 Output E…" at bounding box center [496, 263] width 935 height 469
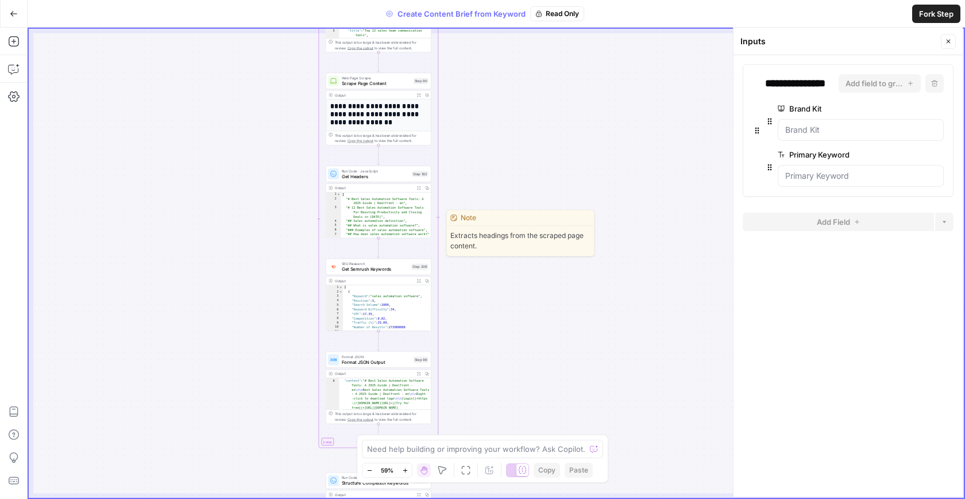
drag, startPoint x: 436, startPoint y: 301, endPoint x: 411, endPoint y: 118, distance: 184.3
click at [411, 168] on div "Run Code · JavaScript Get Headers Step 192" at bounding box center [378, 173] width 101 height 11
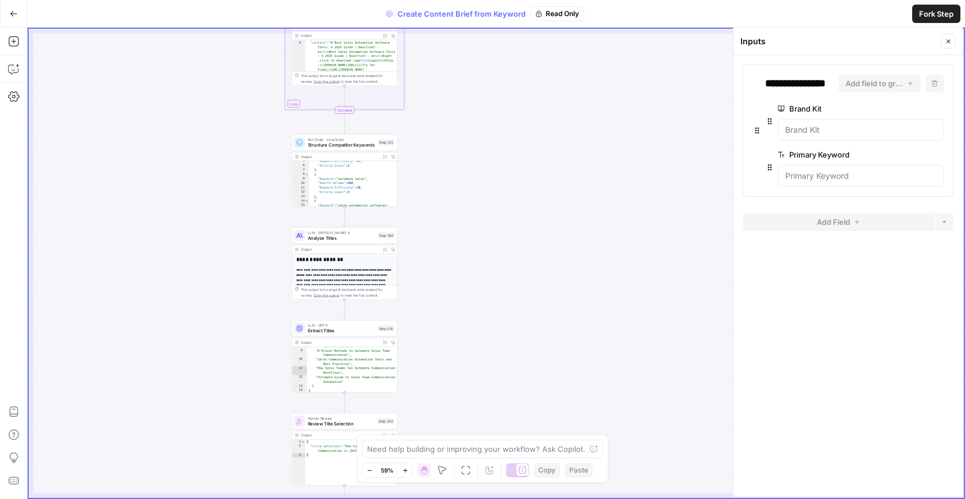
drag, startPoint x: 403, startPoint y: 156, endPoint x: 391, endPoint y: 4, distance: 152.7
click at [391, 4] on div "Go Back Create Content Brief from Keyword Read Only Fork Step Add Steps Copilot…" at bounding box center [482, 249] width 965 height 499
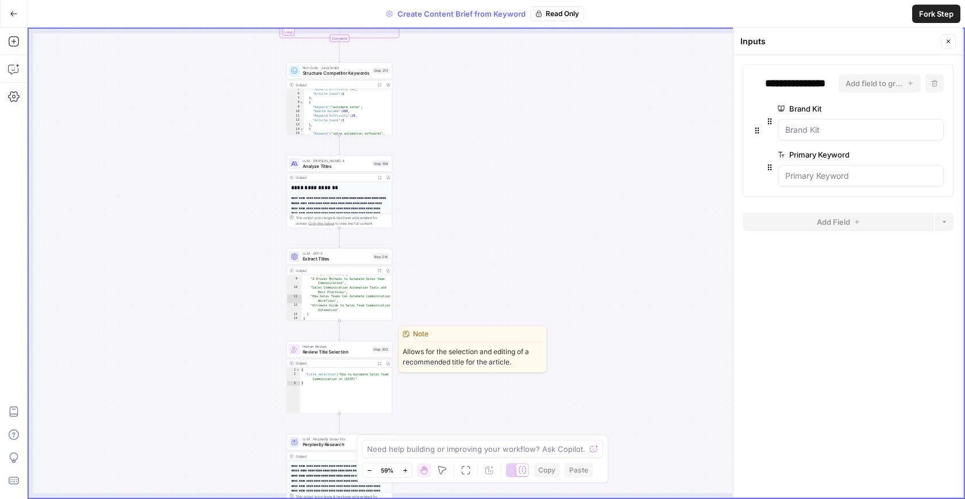
drag, startPoint x: 348, startPoint y: 422, endPoint x: 339, endPoint y: 317, distance: 105.5
click at [339, 341] on div "Human Review Review Title Selection Step 202" at bounding box center [340, 349] width 106 height 17
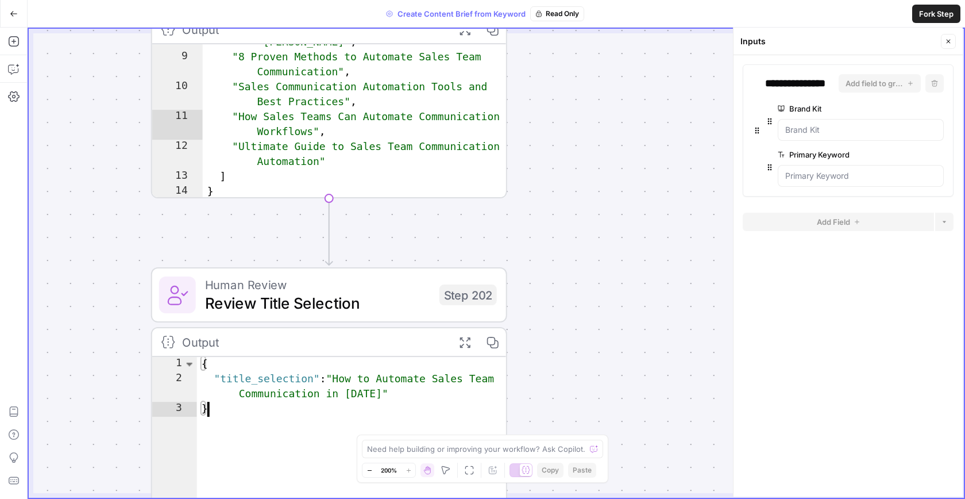
click at [353, 379] on div "{ "title_selection" : "How to Automate Sales Team Communication in [DATE]" }" at bounding box center [352, 449] width 310 height 185
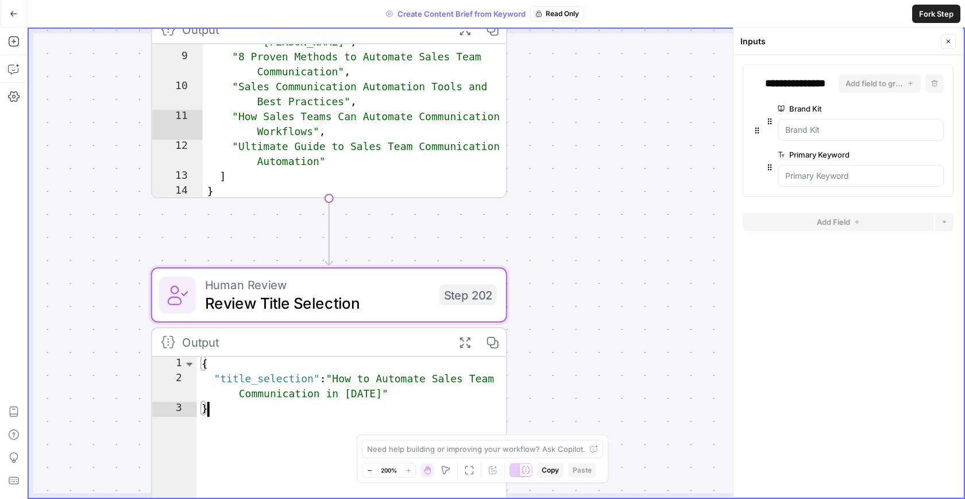
drag, startPoint x: 336, startPoint y: 379, endPoint x: 370, endPoint y: 394, distance: 37.3
click at [370, 394] on div "{ "title_selection" : "How to Automate Sales Team Communication in [DATE]" }" at bounding box center [352, 449] width 310 height 185
drag, startPoint x: 370, startPoint y: 394, endPoint x: 340, endPoint y: 380, distance: 32.9
click at [340, 380] on div "{ "title_selection" : "How to Automate Sales Team Communication in [DATE]" }" at bounding box center [352, 449] width 310 height 185
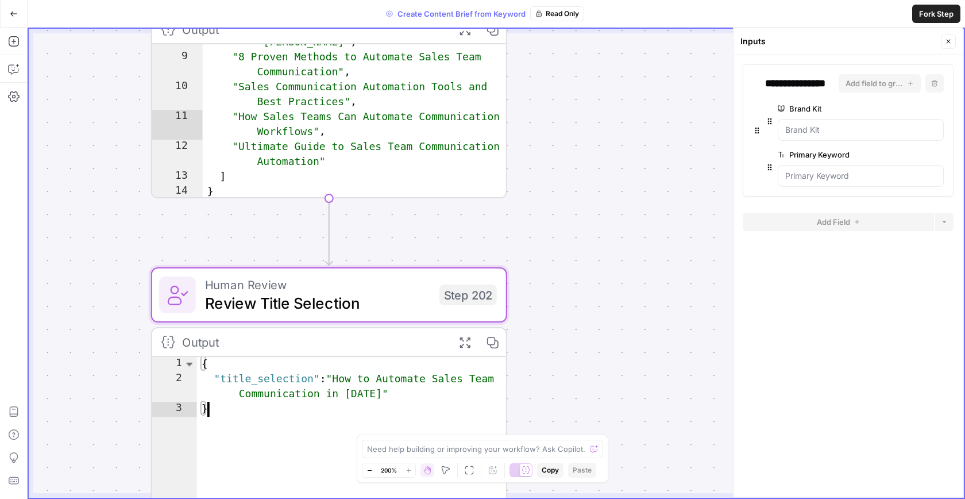
click at [340, 380] on div "{ "title_selection" : "How to Automate Sales Team Communication in [DATE]" }" at bounding box center [352, 449] width 310 height 185
type textarea "**********"
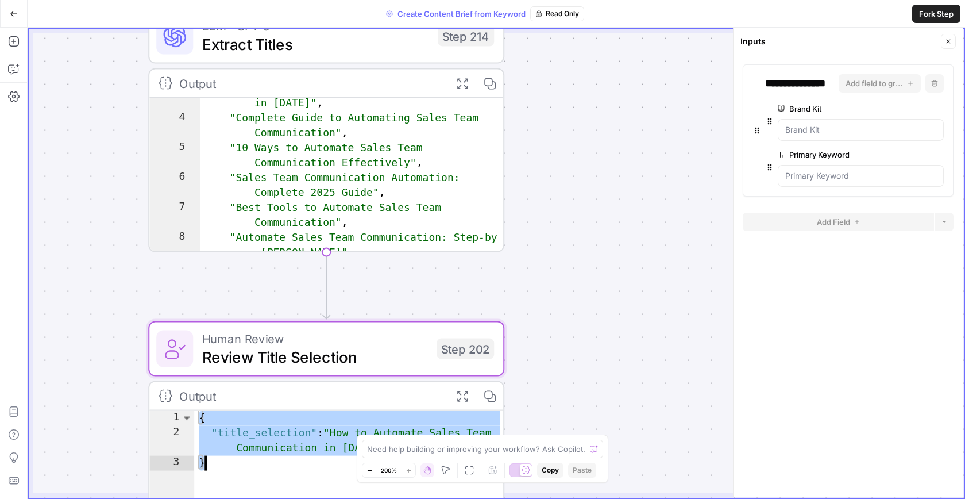
scroll to position [0, 0]
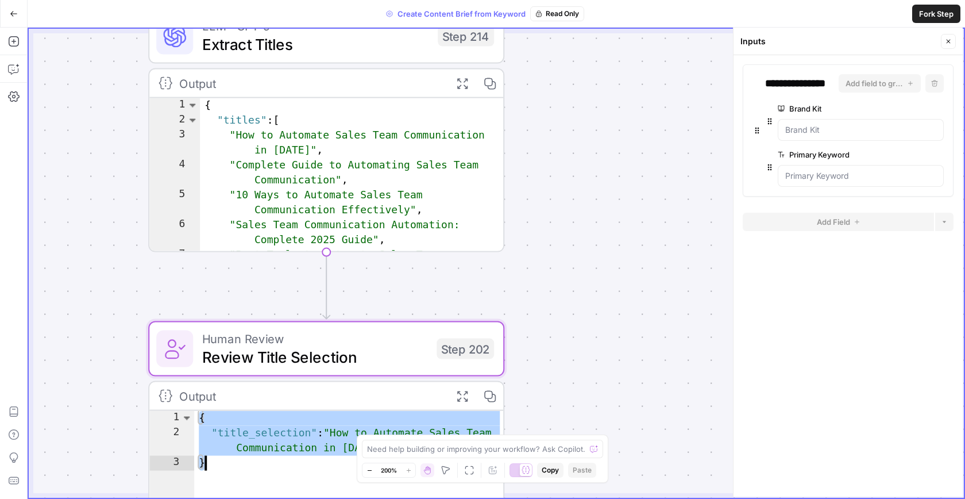
click at [331, 54] on span "Extract Titles" at bounding box center [315, 44] width 226 height 23
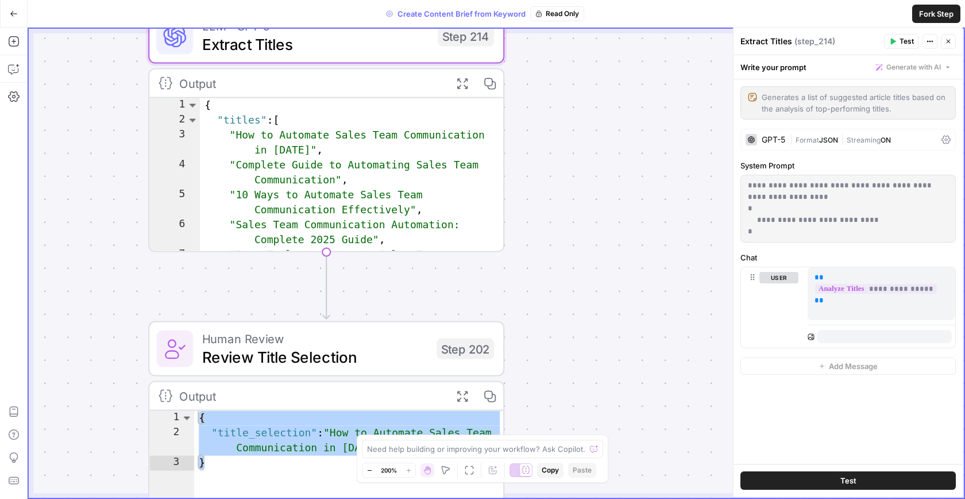
click at [812, 215] on p "**********" at bounding box center [848, 208] width 201 height 57
click at [827, 218] on p "**********" at bounding box center [848, 208] width 201 height 57
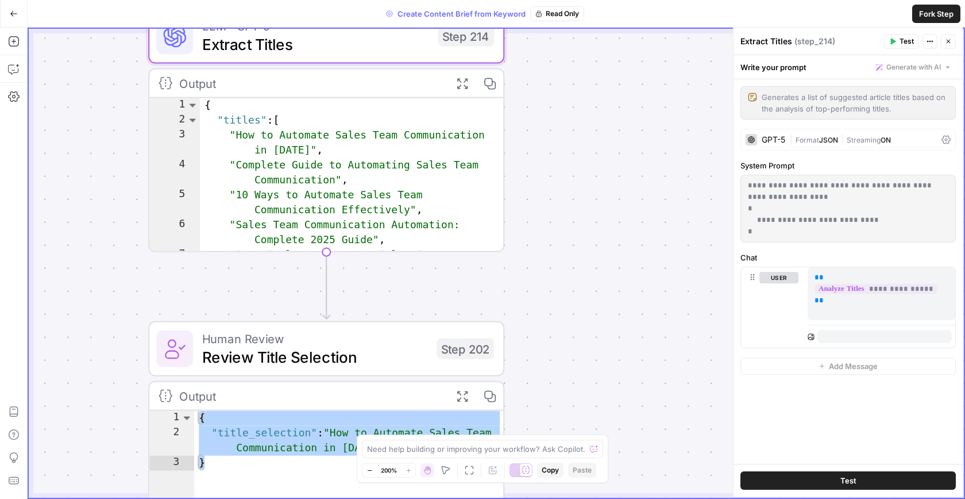
click at [827, 218] on p "**********" at bounding box center [848, 208] width 201 height 57
click at [780, 242] on div "**********" at bounding box center [848, 271] width 229 height 384
drag, startPoint x: 775, startPoint y: 236, endPoint x: 747, endPoint y: 208, distance: 39.8
click at [747, 208] on div "**********" at bounding box center [848, 208] width 214 height 67
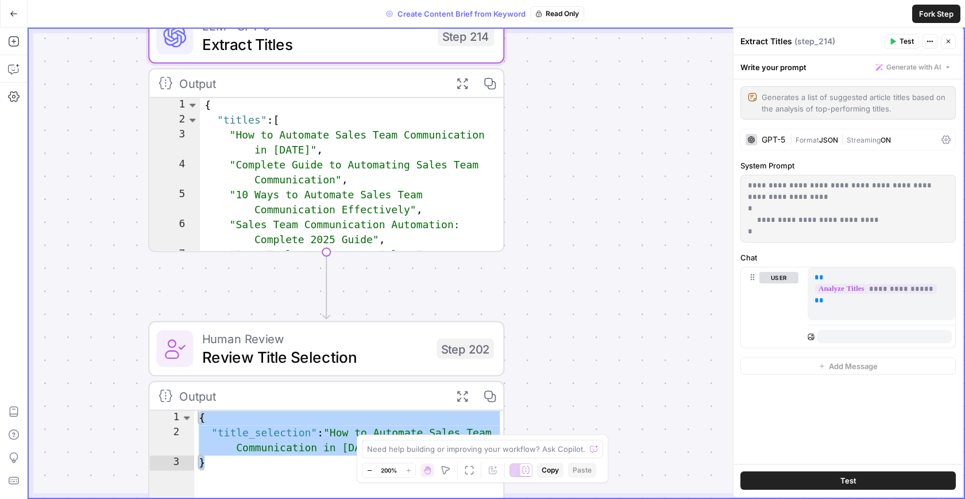
copy p "**********"
drag, startPoint x: 842, startPoint y: 299, endPoint x: 805, endPoint y: 275, distance: 44.0
click at [805, 275] on div "**********" at bounding box center [848, 307] width 214 height 80
copy p "**********"
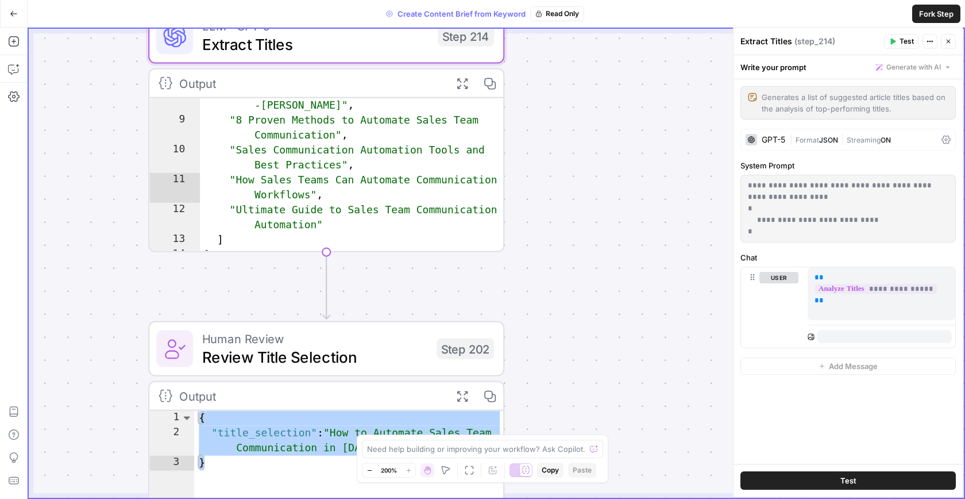
scroll to position [98, 0]
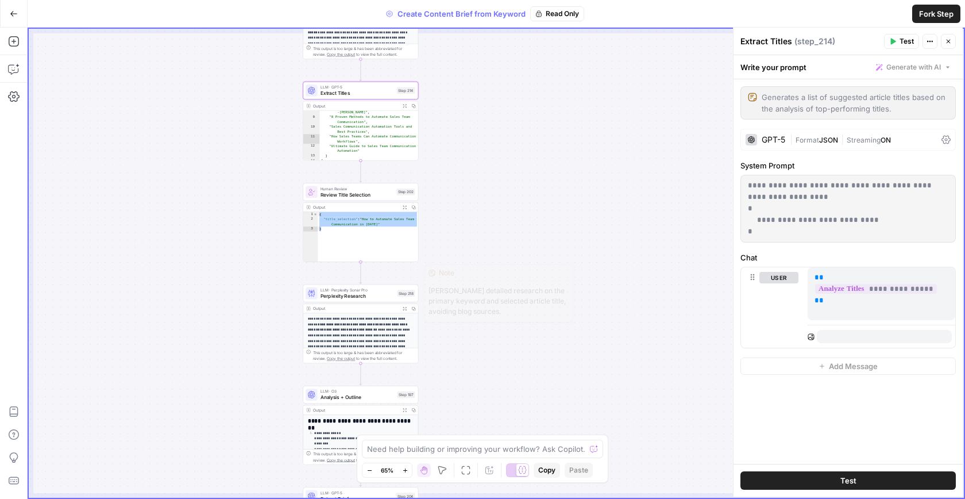
drag, startPoint x: 319, startPoint y: 367, endPoint x: 318, endPoint y: 225, distance: 141.3
click at [318, 284] on div "LLM · Perplexity Sonar Pro Perplexity Research Step 218" at bounding box center [360, 293] width 115 height 18
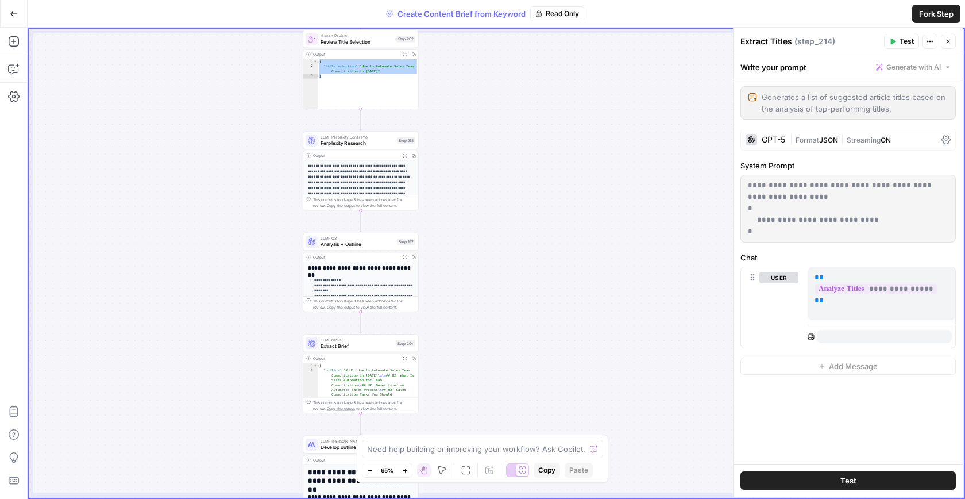
drag, startPoint x: 283, startPoint y: 286, endPoint x: 280, endPoint y: 194, distance: 92.5
click at [280, 194] on div "Workflow Set Inputs Inputs Google Search Perform Google Search Step 51 Output E…" at bounding box center [496, 263] width 935 height 469
